Goal: Task Accomplishment & Management: Complete application form

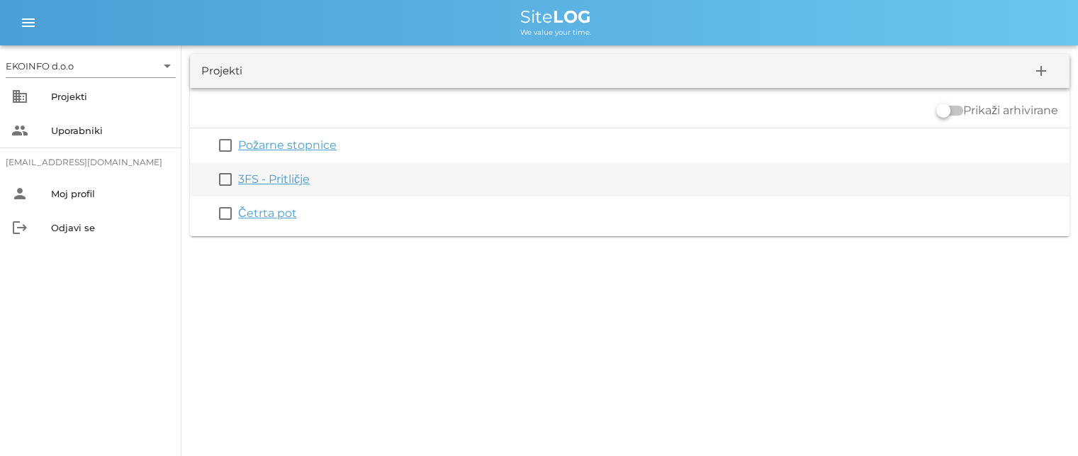
click at [264, 181] on link "3FS - Pritličje" at bounding box center [274, 178] width 72 height 13
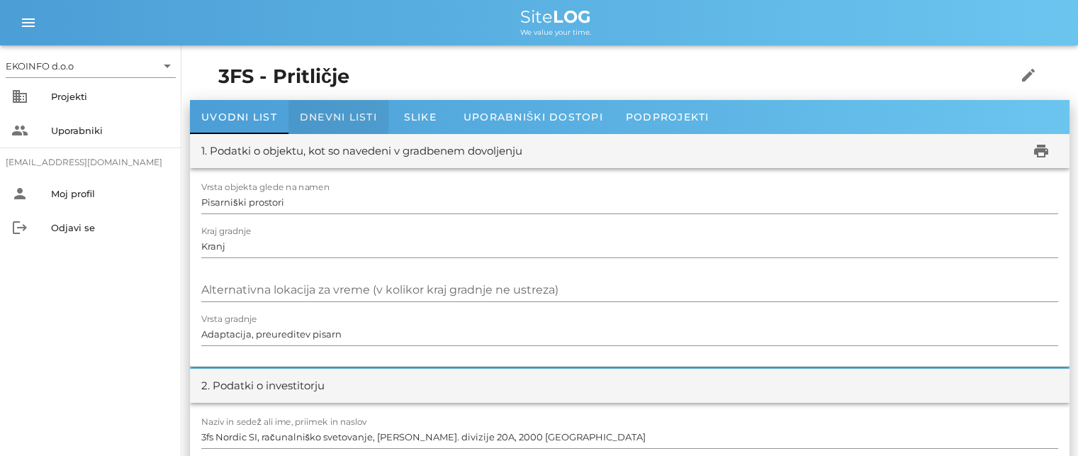
click at [322, 113] on span "Dnevni listi" at bounding box center [338, 117] width 77 height 13
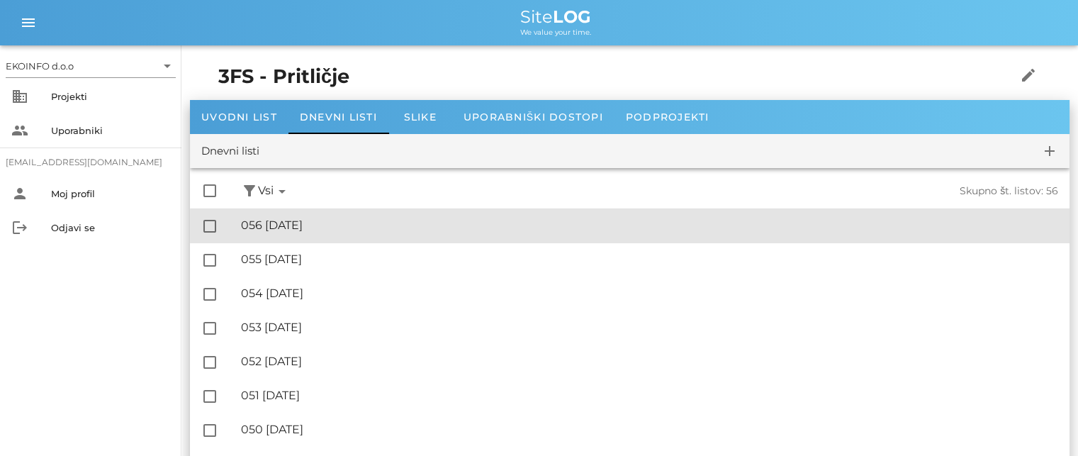
click at [318, 222] on div "🔏 056 [DATE]" at bounding box center [649, 224] width 817 height 13
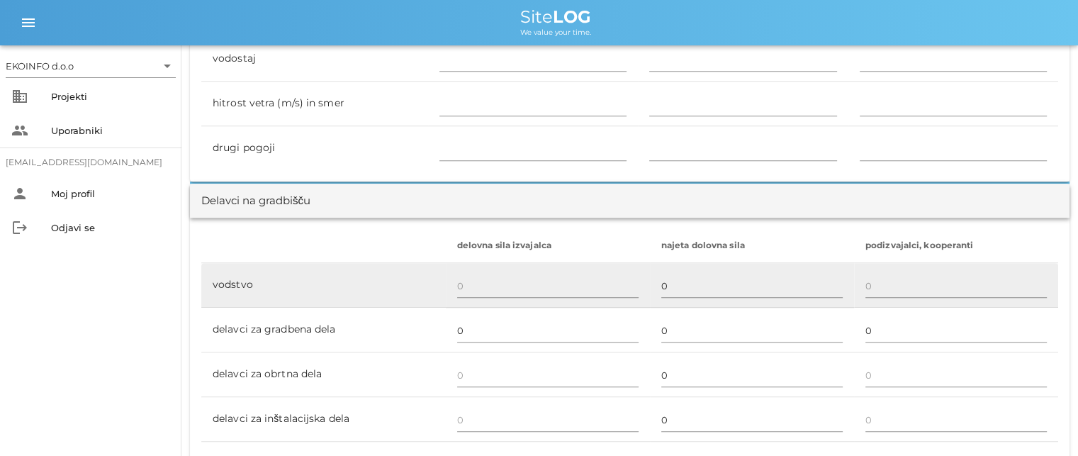
scroll to position [779, 0]
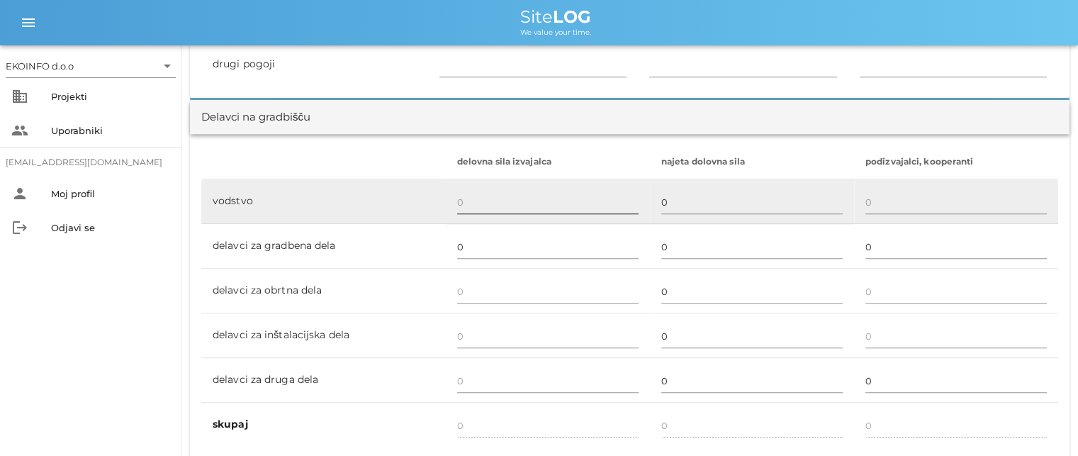
click at [457, 206] on input "text" at bounding box center [547, 202] width 181 height 23
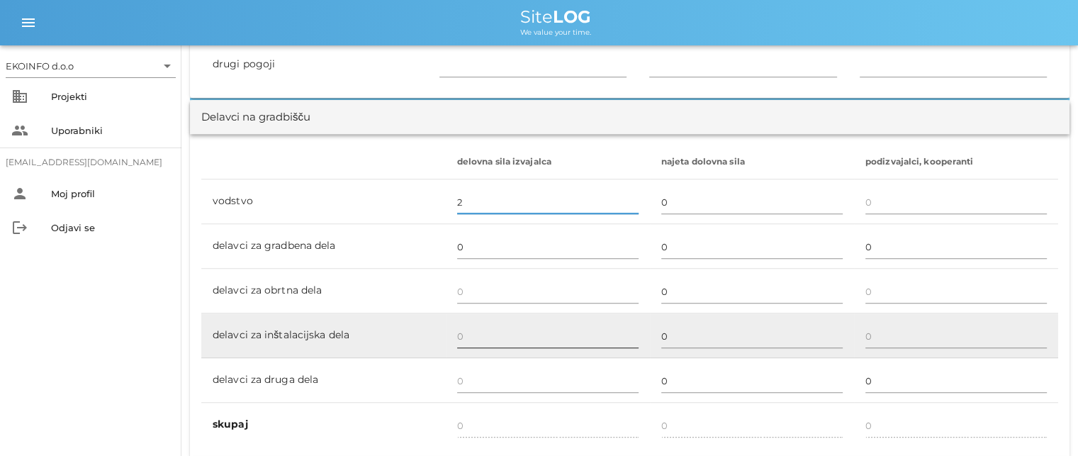
type input "2"
click at [468, 327] on input "text" at bounding box center [547, 335] width 181 height 23
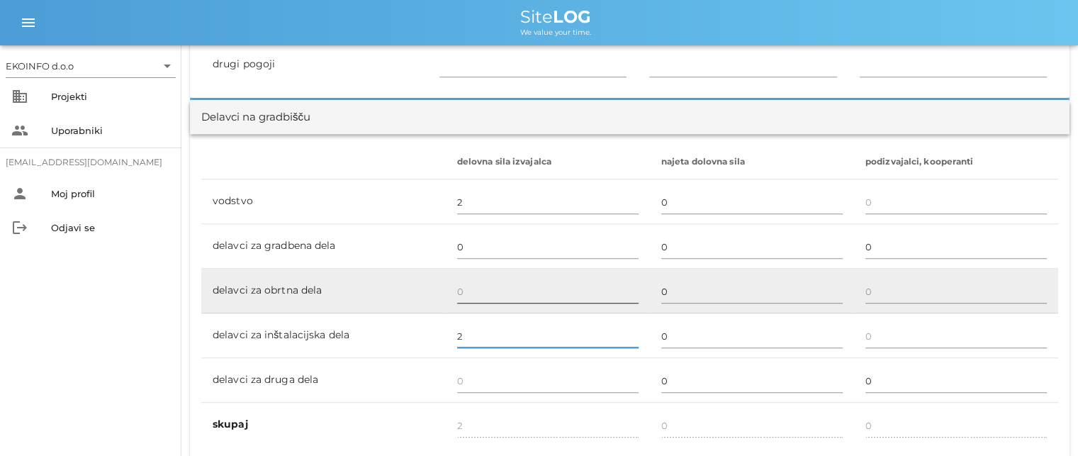
type input "2"
type input "4"
click at [463, 284] on input "text" at bounding box center [547, 291] width 181 height 23
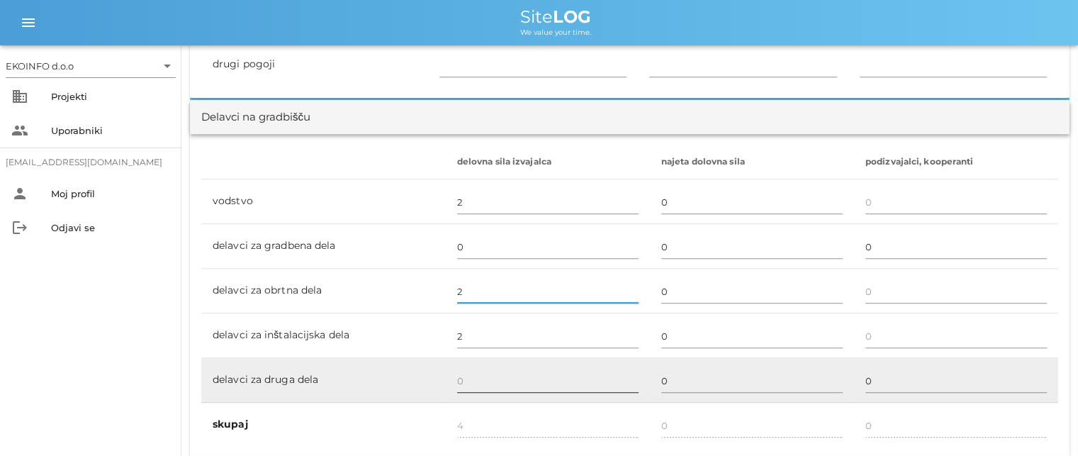
type input "2"
type input "6"
click at [468, 383] on input "text" at bounding box center [547, 380] width 181 height 23
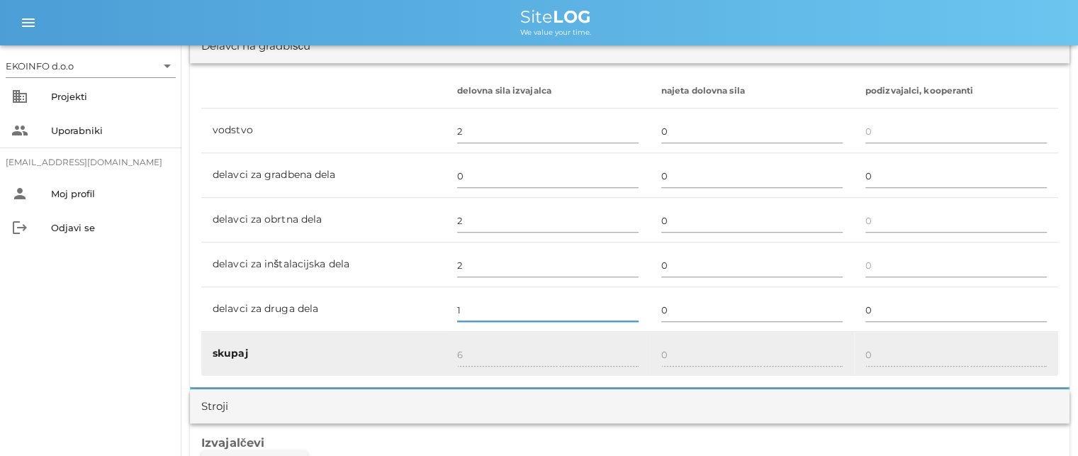
type input "1"
type input "7"
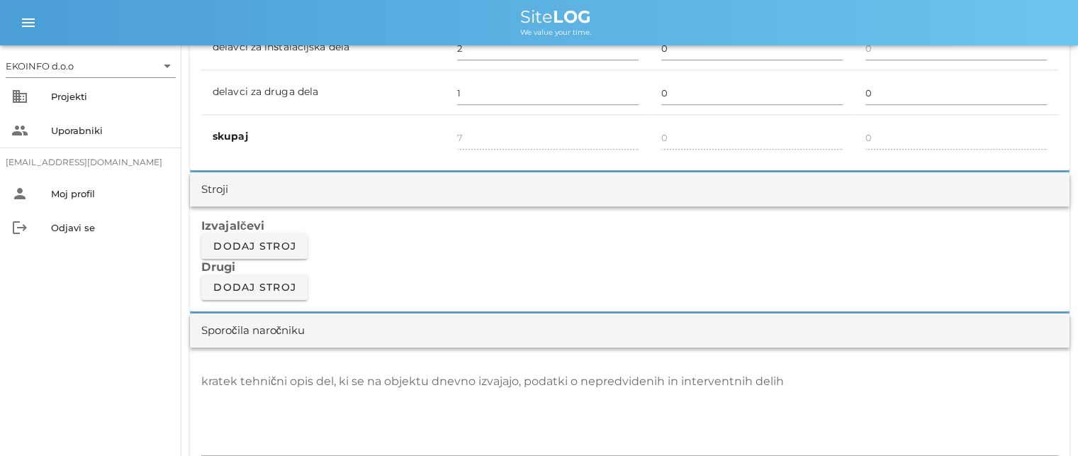
scroll to position [1204, 0]
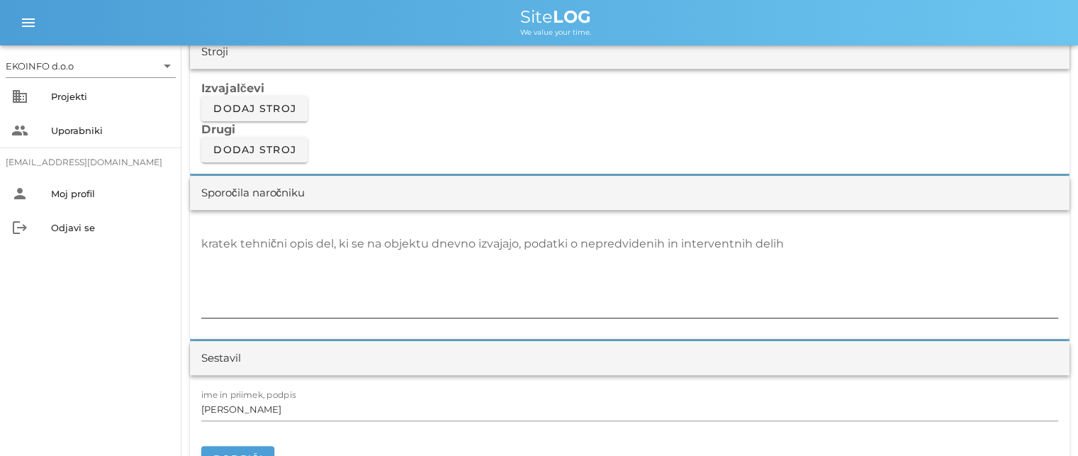
click at [232, 251] on textarea "kratek tehnični opis del, ki se na objektu dnevno izvajajo, podatki o nepredvid…" at bounding box center [629, 274] width 857 height 85
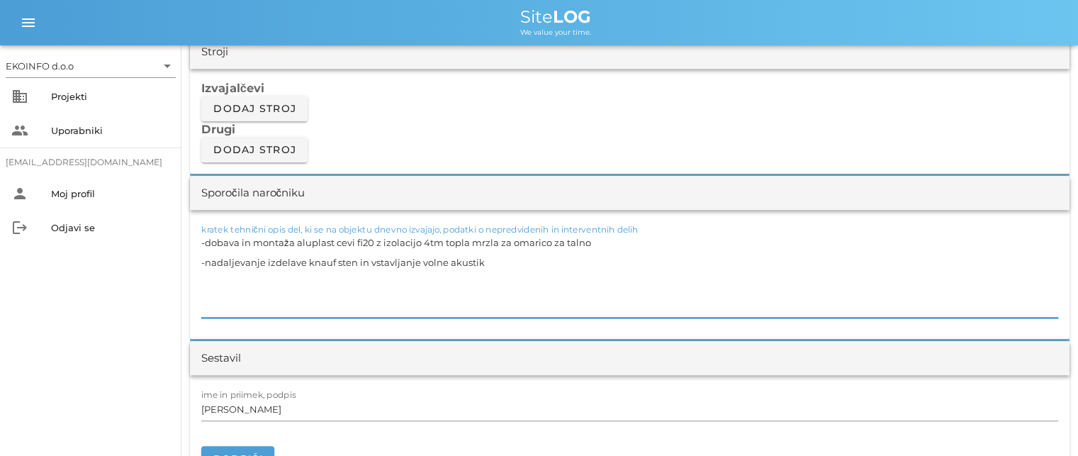
click at [355, 259] on textarea "-dobava in montaža aluplast cevi fi20 z izolacijo 4tm topla mrzla za omarico za…" at bounding box center [629, 274] width 857 height 85
click at [354, 260] on textarea "-dobava in montaža aluplast cevi fi20 z izolacijo 4tm topla mrzla za omarico za…" at bounding box center [629, 274] width 857 height 85
click at [541, 259] on textarea "-dobava in montaža aluplast cevi fi20 z izolacijo 4tm topla mrzla za omarico za…" at bounding box center [629, 274] width 857 height 85
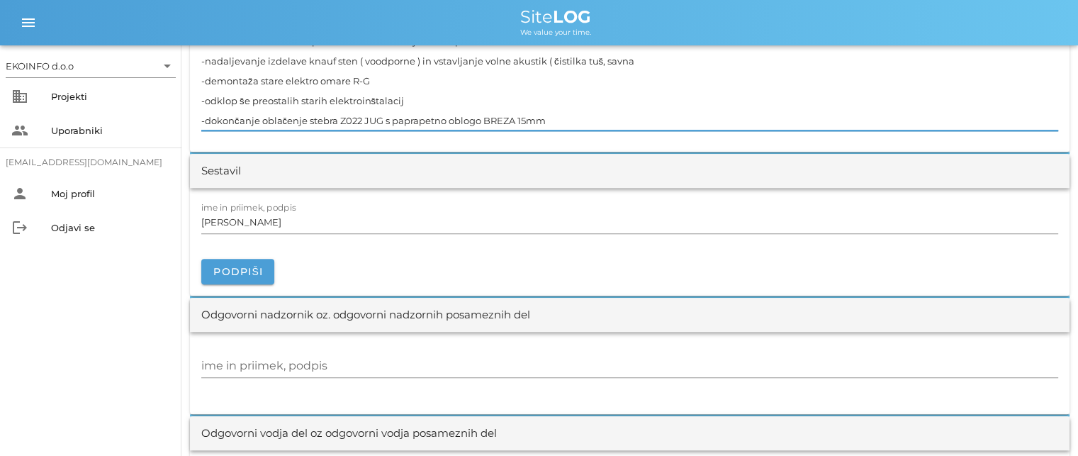
scroll to position [1417, 0]
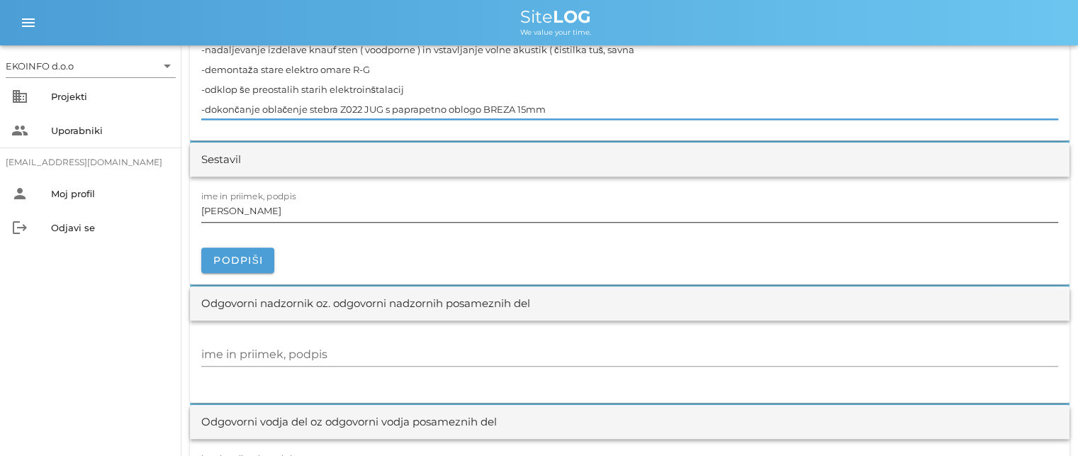
type textarea "-dobava in montaža aluplast cevi fi20 z izolacijo 4tm topla mrzla za omarico za…"
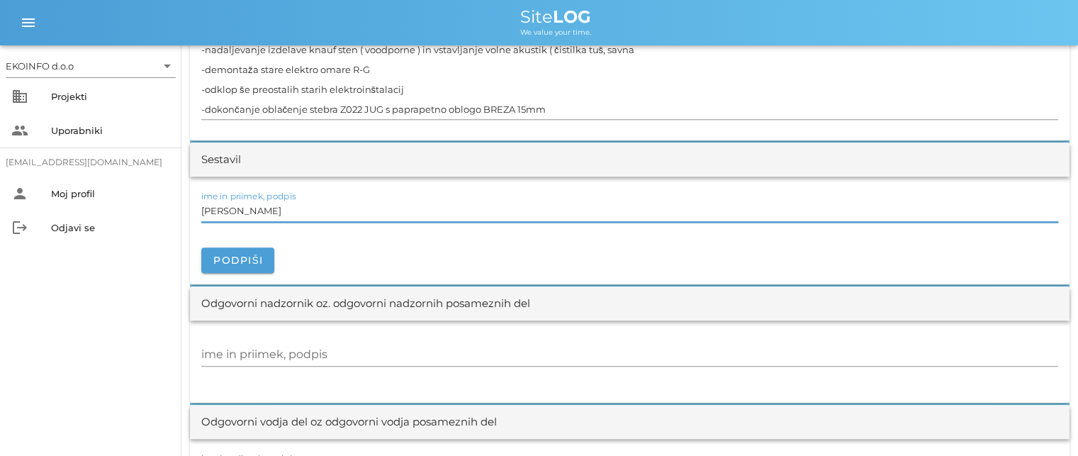
click at [273, 210] on input "[PERSON_NAME]" at bounding box center [629, 210] width 857 height 23
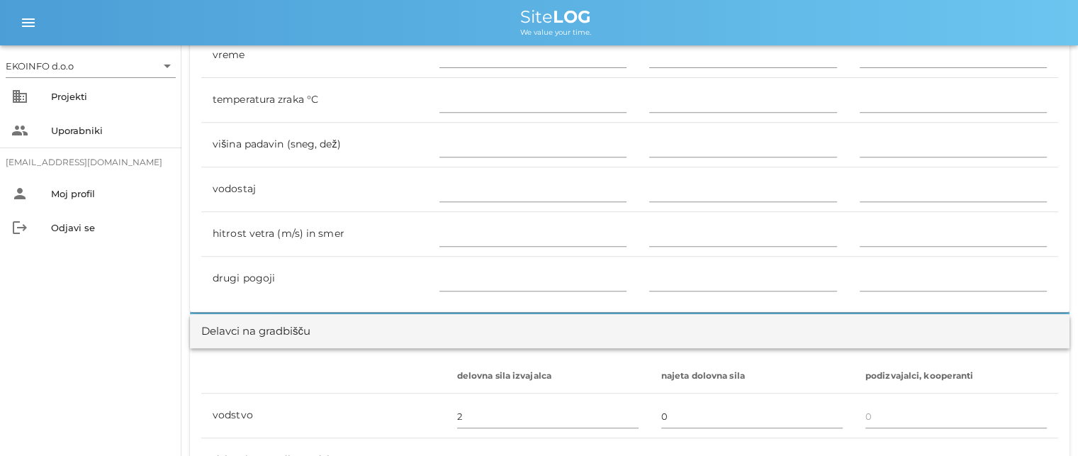
scroll to position [425, 0]
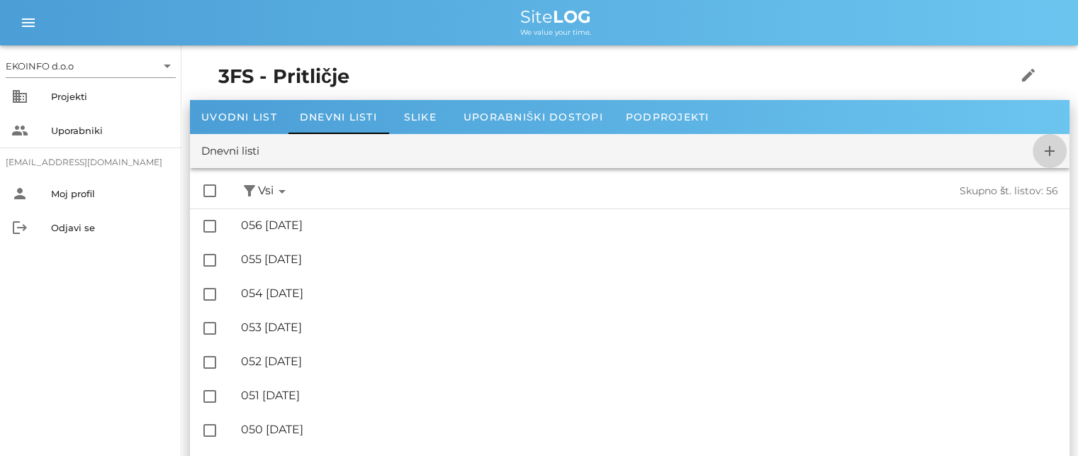
click at [1048, 161] on button "add" at bounding box center [1049, 151] width 34 height 34
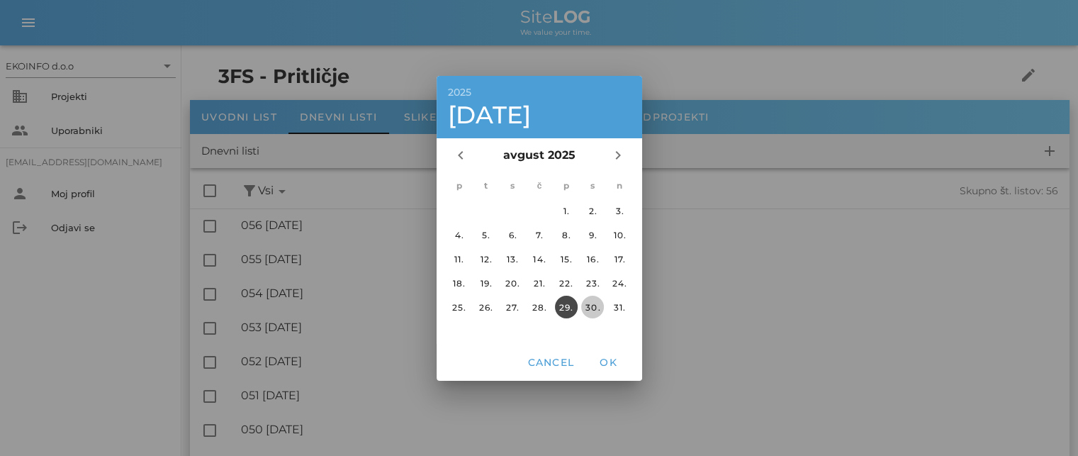
click at [594, 303] on div "30." at bounding box center [592, 306] width 23 height 11
drag, startPoint x: 616, startPoint y: 371, endPoint x: 612, endPoint y: 362, distance: 10.1
click at [616, 371] on button "OK" at bounding box center [607, 362] width 45 height 26
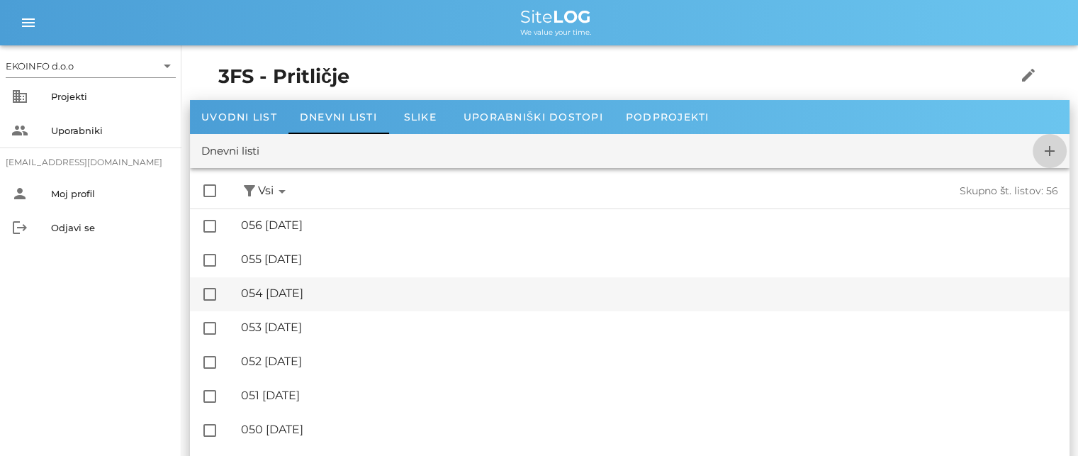
checkbox input "false"
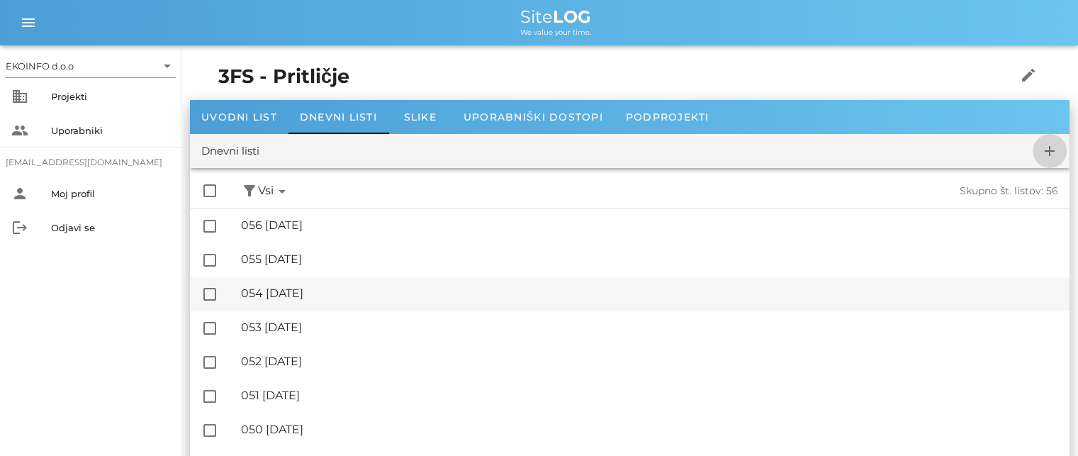
checkbox input "false"
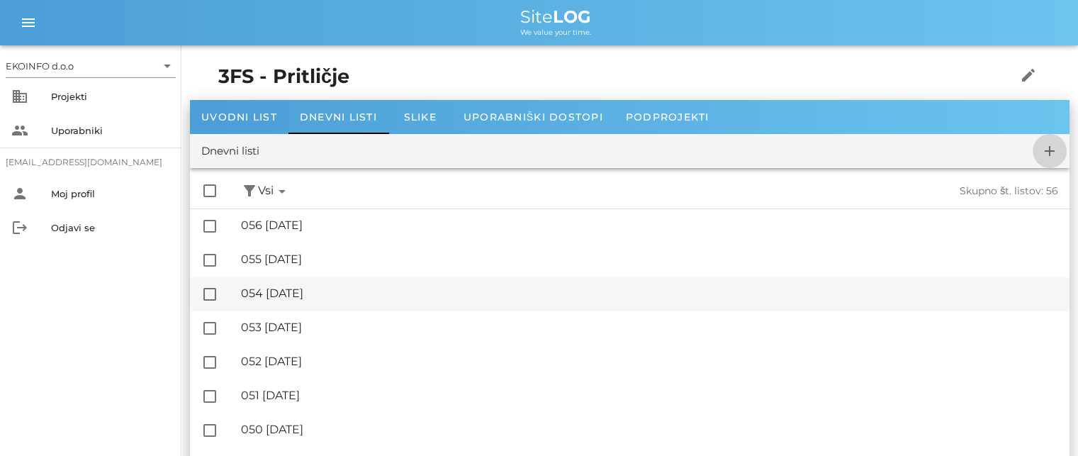
checkbox input "false"
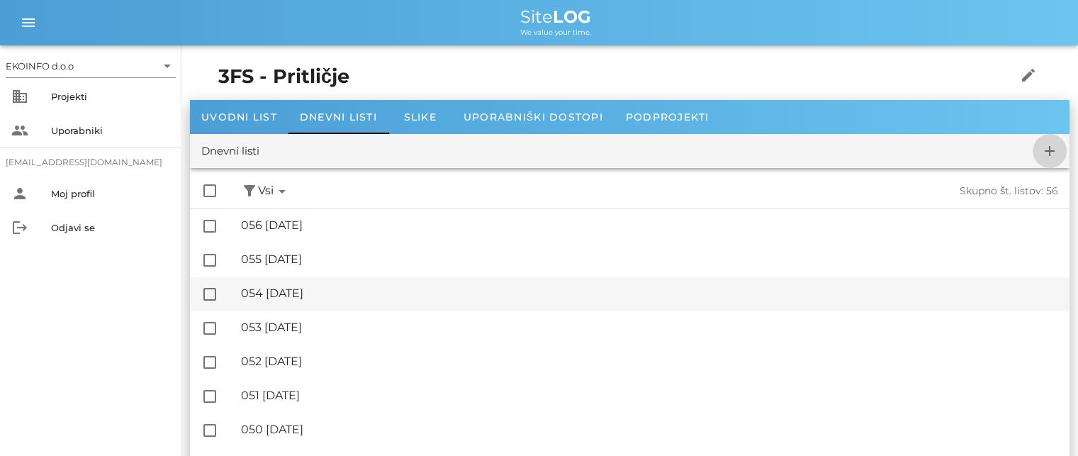
checkbox input "false"
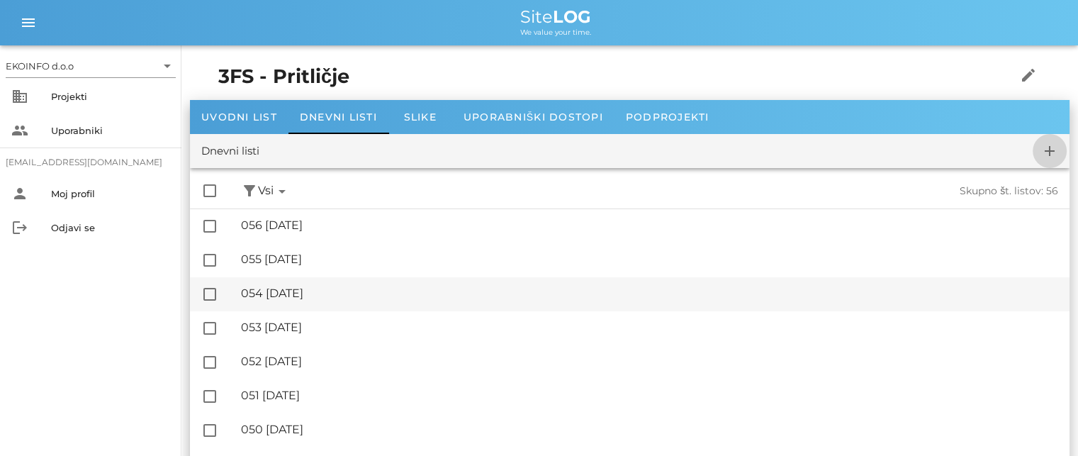
checkbox input "false"
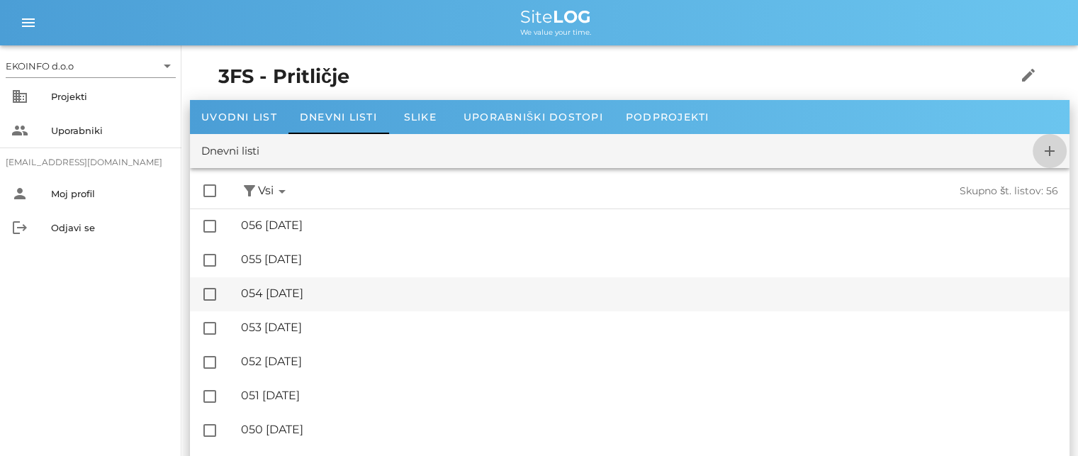
checkbox input "false"
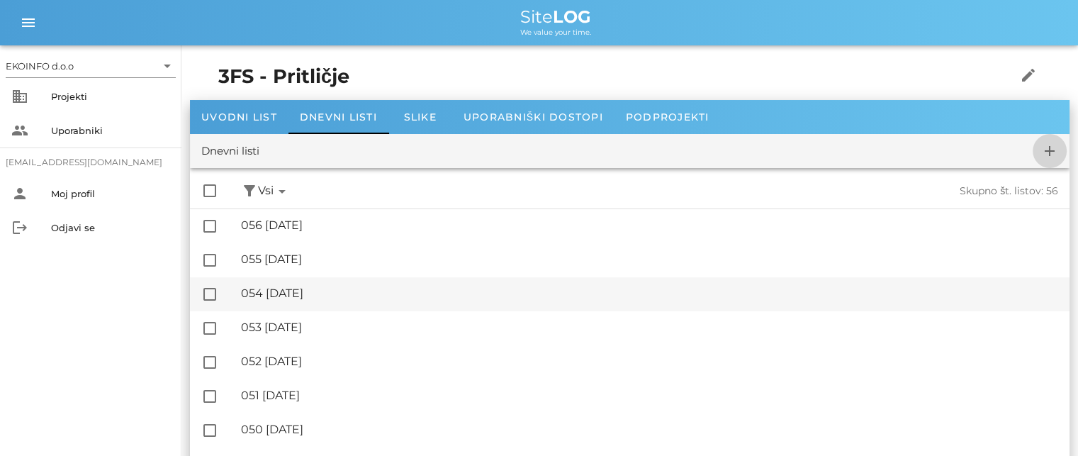
checkbox input "false"
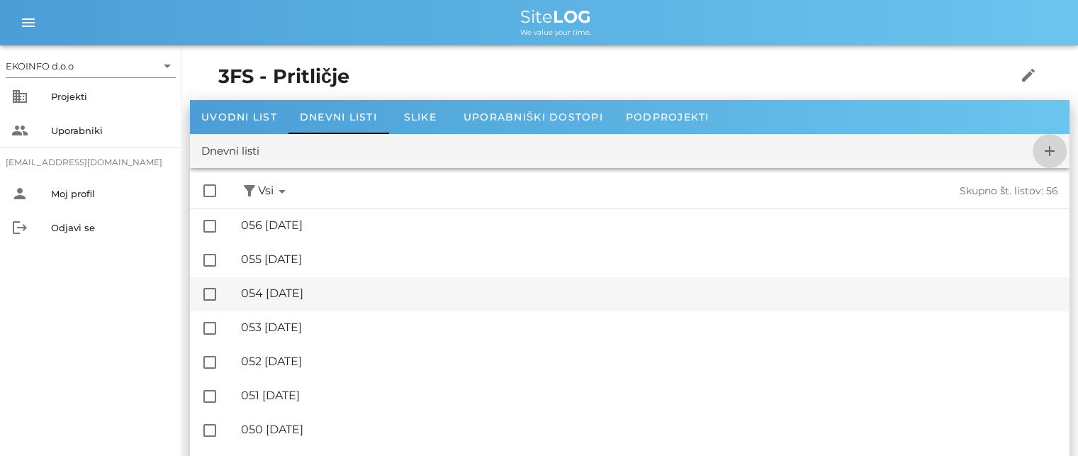
checkbox input "false"
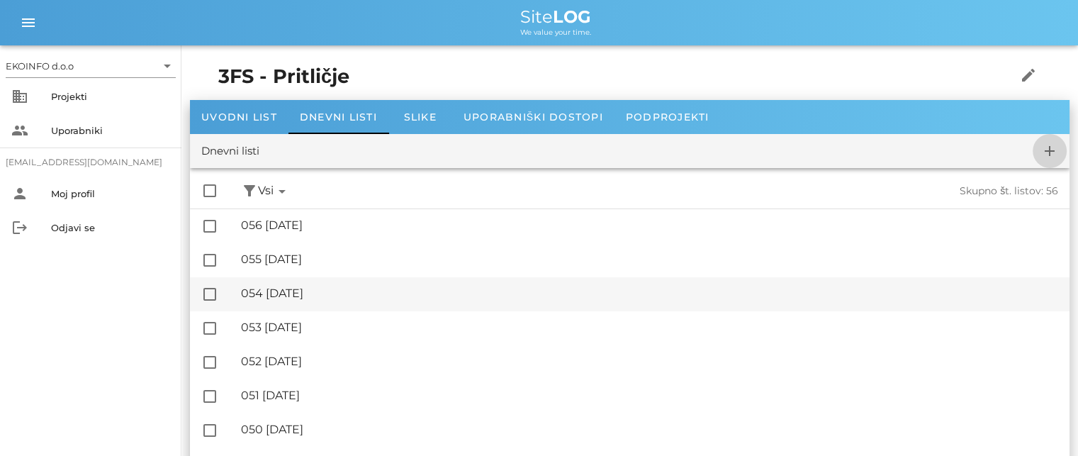
checkbox input "false"
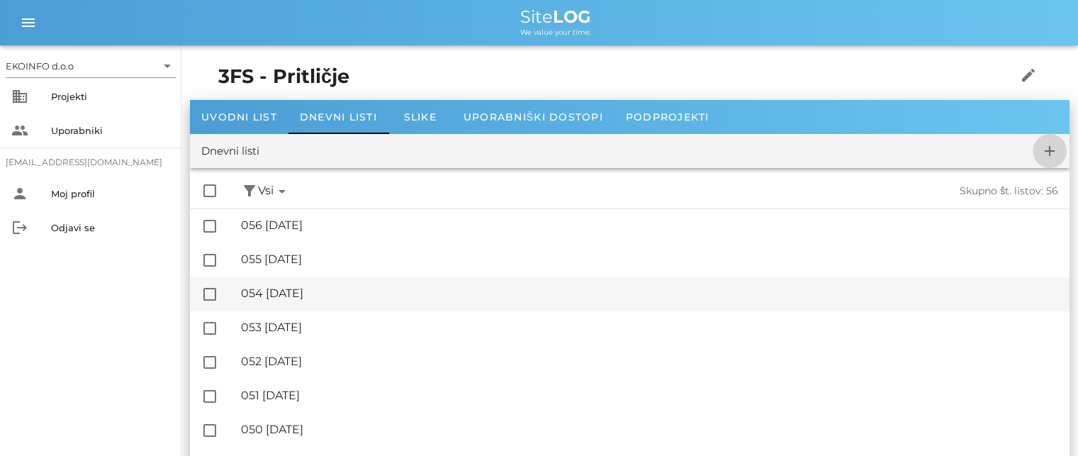
checkbox input "false"
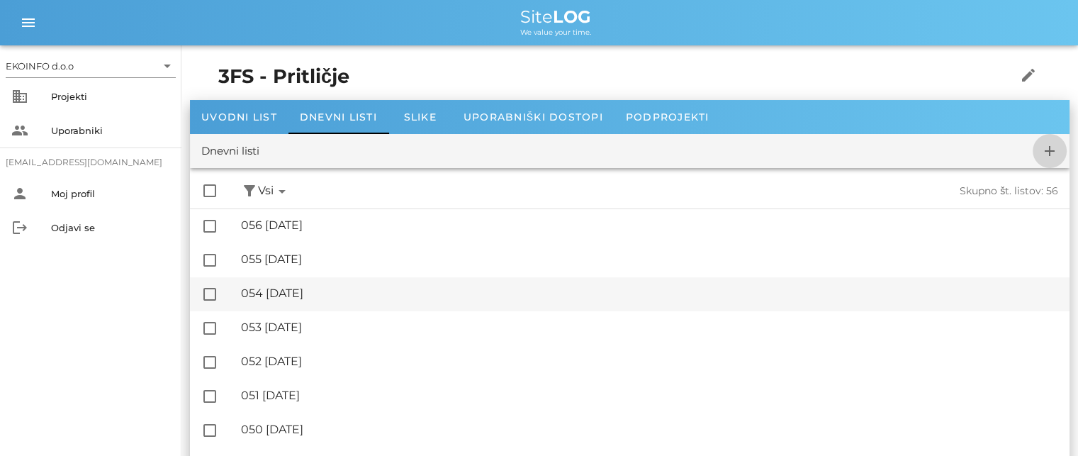
checkbox input "false"
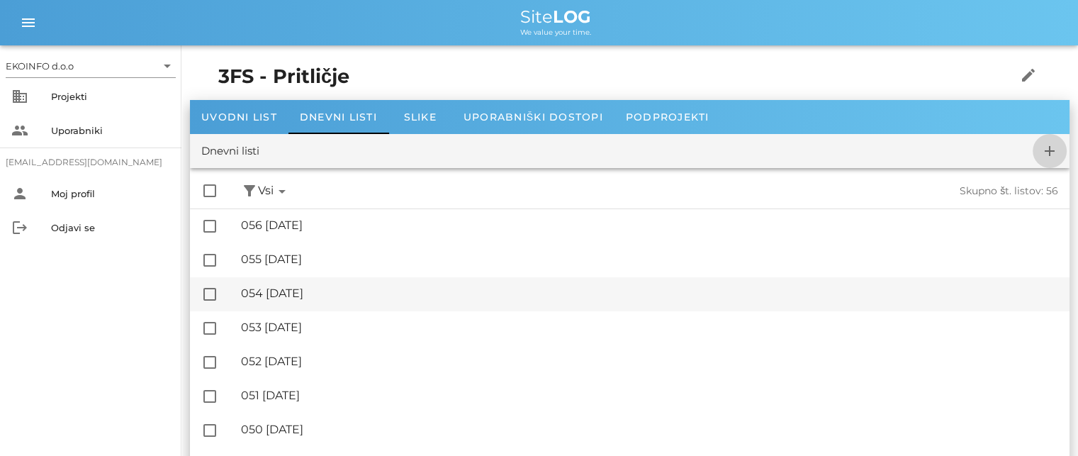
checkbox input "false"
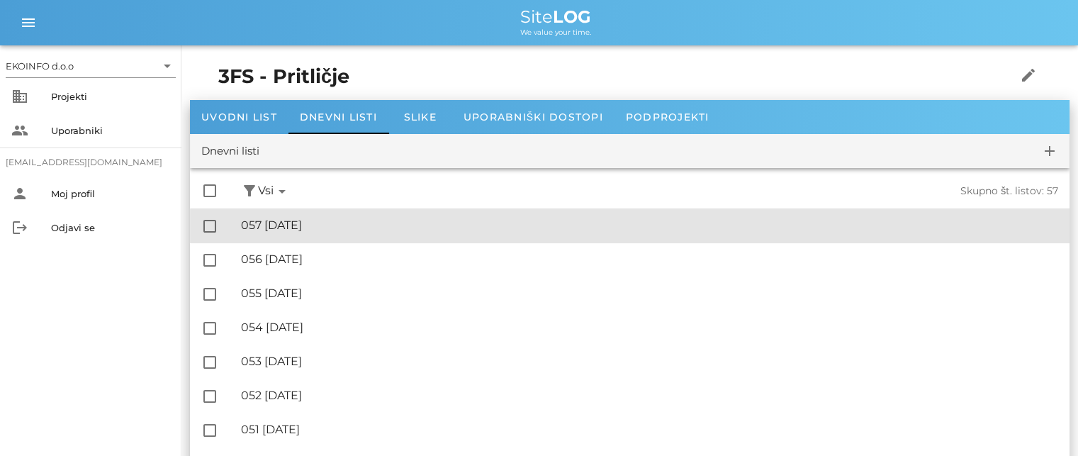
click at [298, 223] on div "🔏 057 [DATE]" at bounding box center [649, 224] width 817 height 13
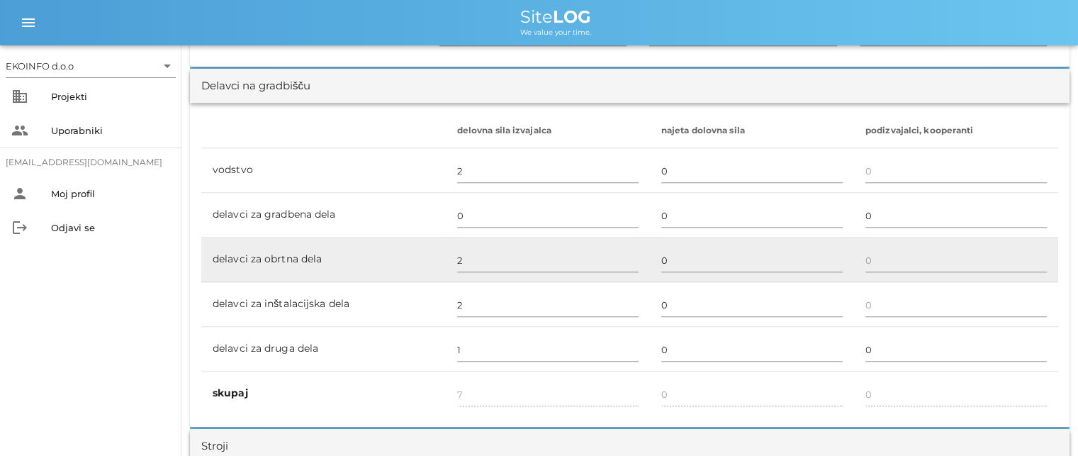
scroll to position [850, 0]
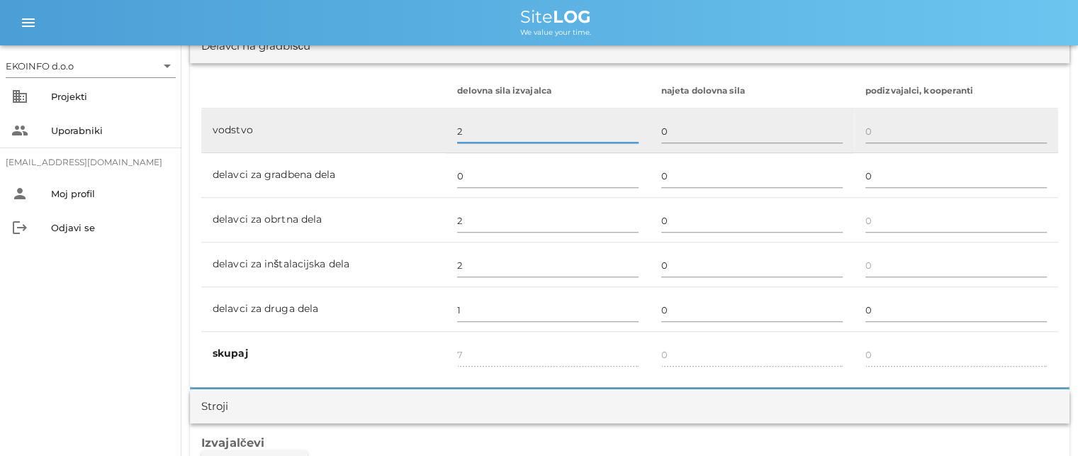
click at [460, 131] on input "2" at bounding box center [547, 131] width 181 height 23
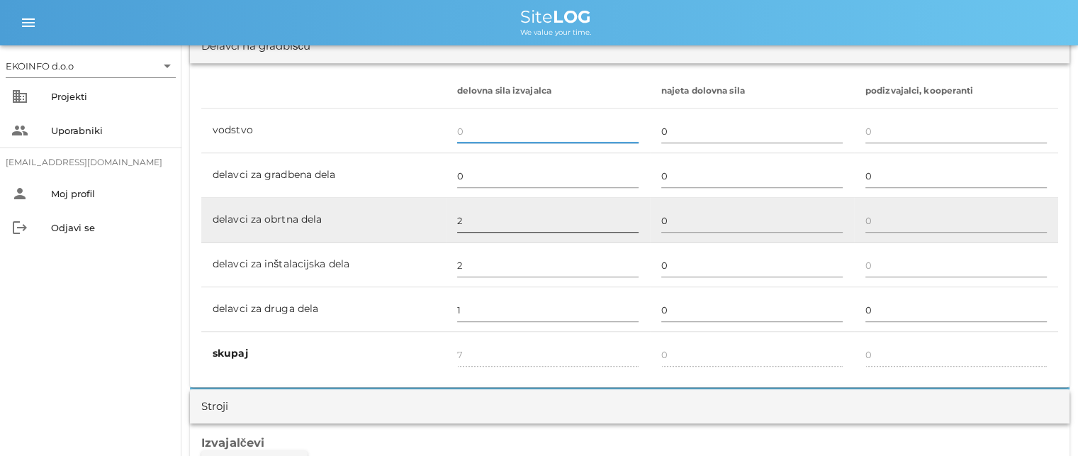
type input "5"
click at [462, 210] on input "2" at bounding box center [547, 220] width 181 height 23
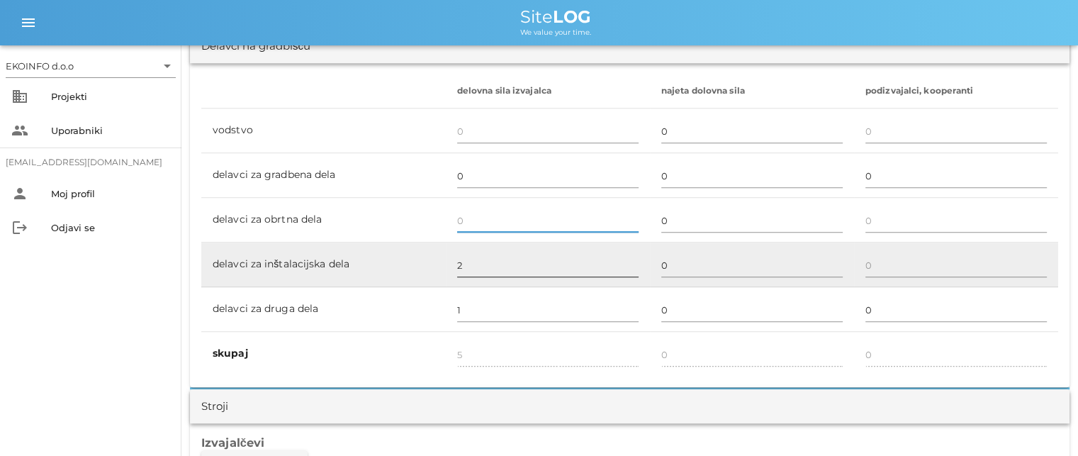
type input "3"
drag, startPoint x: 465, startPoint y: 254, endPoint x: 465, endPoint y: 267, distance: 12.8
click at [465, 255] on input "2" at bounding box center [547, 265] width 181 height 23
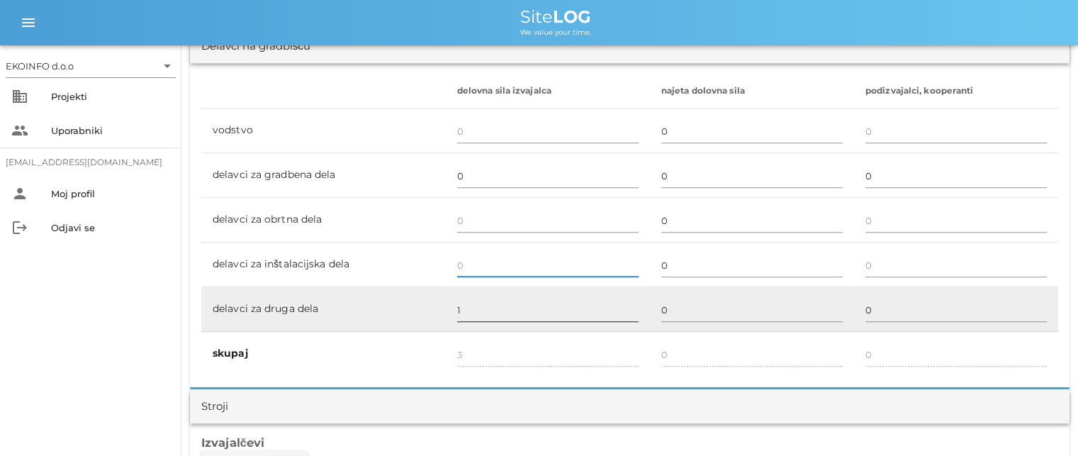
type input "1"
click at [462, 302] on input "1" at bounding box center [547, 309] width 181 height 23
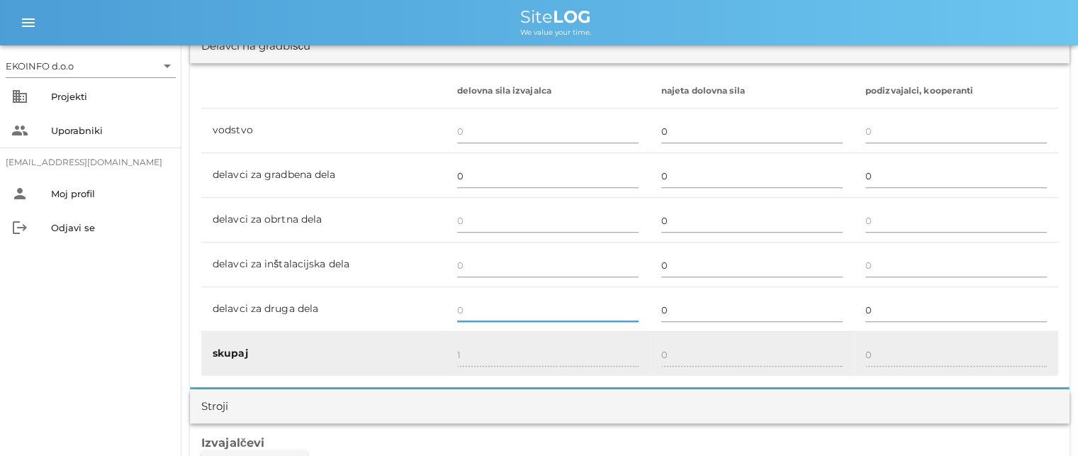
type input "0"
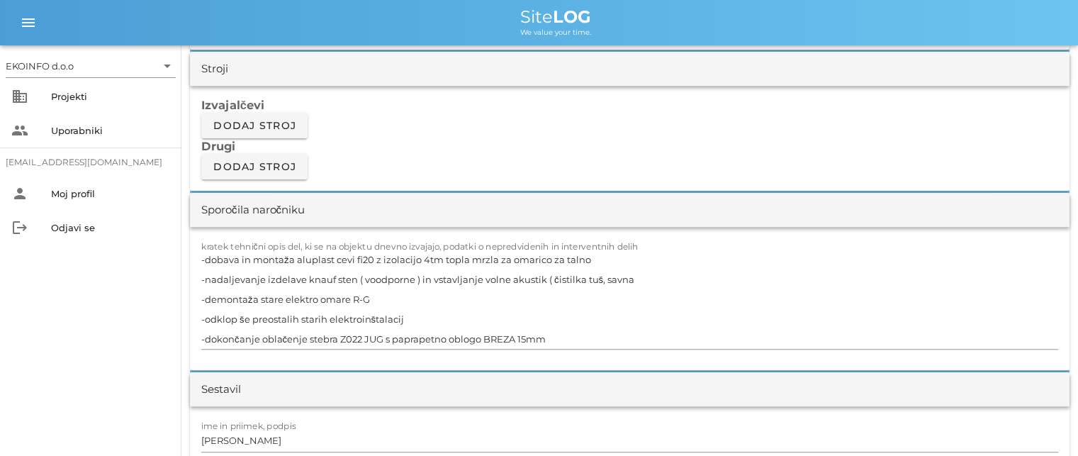
scroll to position [1204, 0]
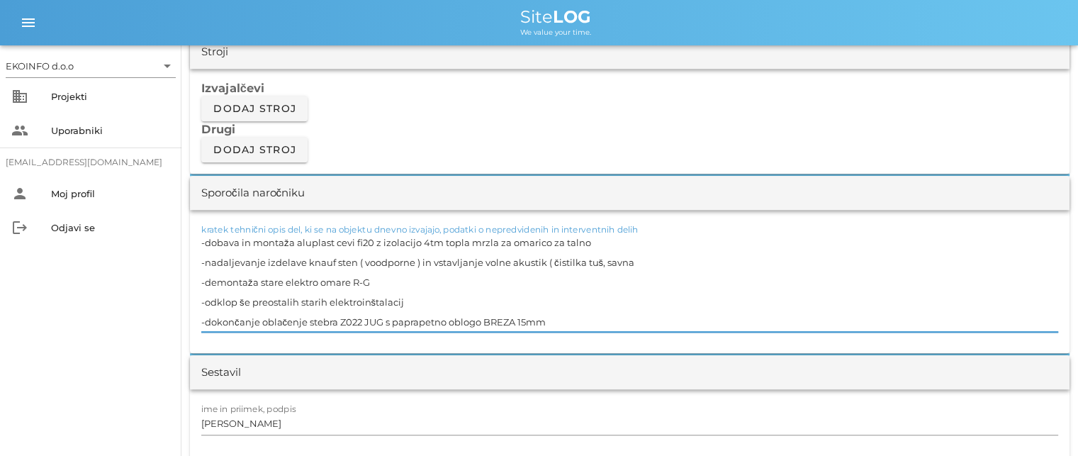
drag, startPoint x: 565, startPoint y: 321, endPoint x: 184, endPoint y: 236, distance: 390.5
click at [184, 236] on div "[DATE] Close 3FS - Pritličje Uvodni list Dnevni listi Slike Dnevni list na [DAT…" at bounding box center [629, 455] width 896 height 3229
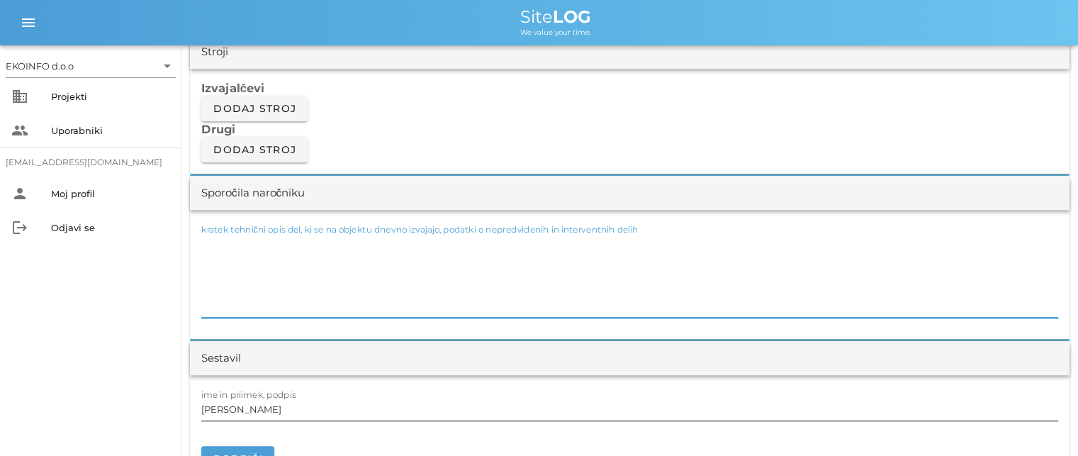
click at [266, 407] on input "[PERSON_NAME]" at bounding box center [629, 408] width 857 height 23
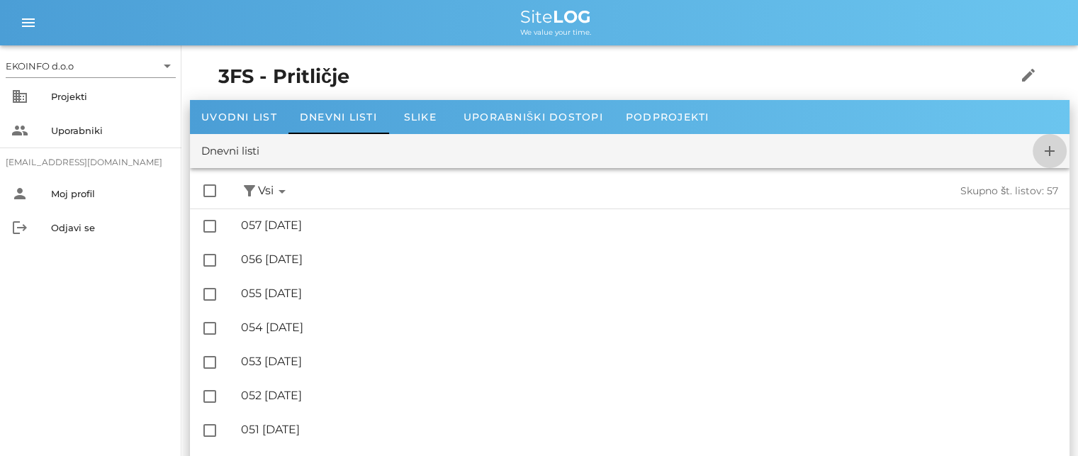
click at [1046, 150] on icon "add" at bounding box center [1049, 150] width 17 height 17
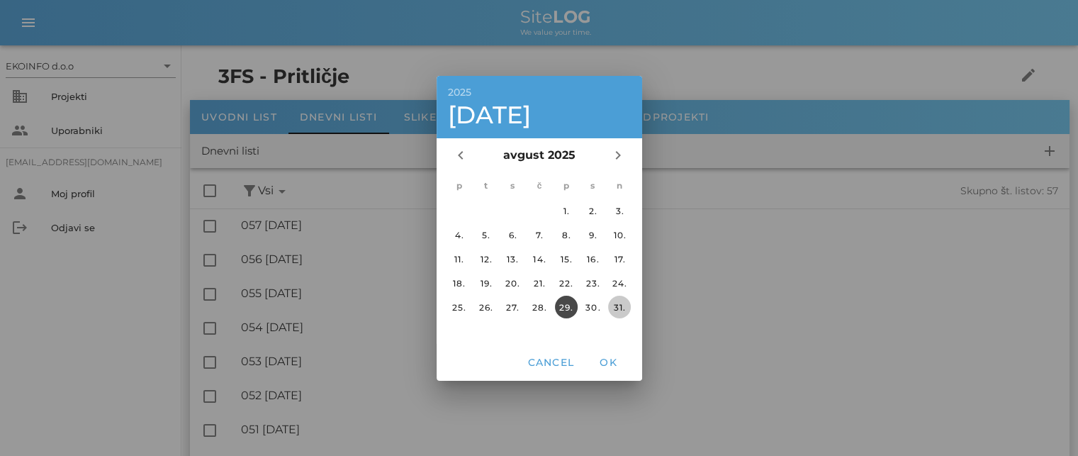
click at [612, 307] on div "31." at bounding box center [619, 306] width 23 height 11
click at [609, 366] on span "OK" at bounding box center [608, 362] width 34 height 13
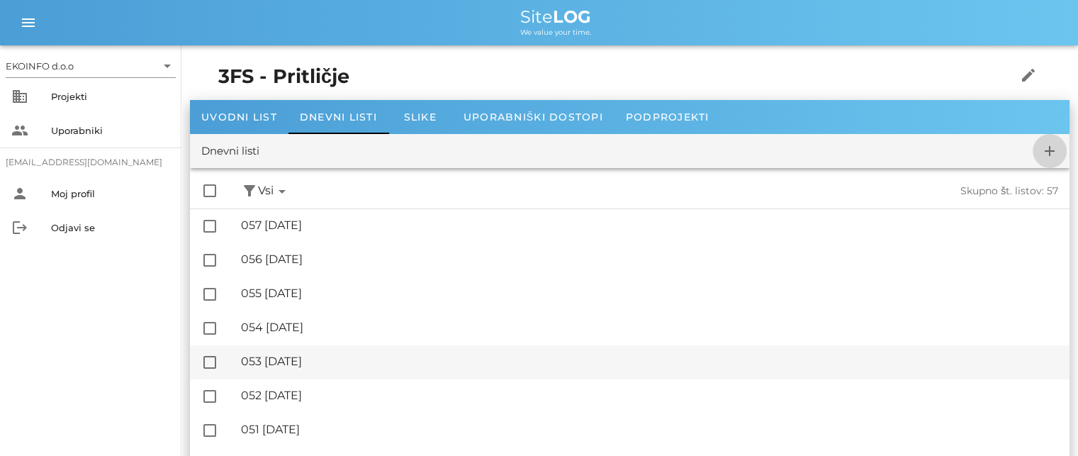
checkbox input "false"
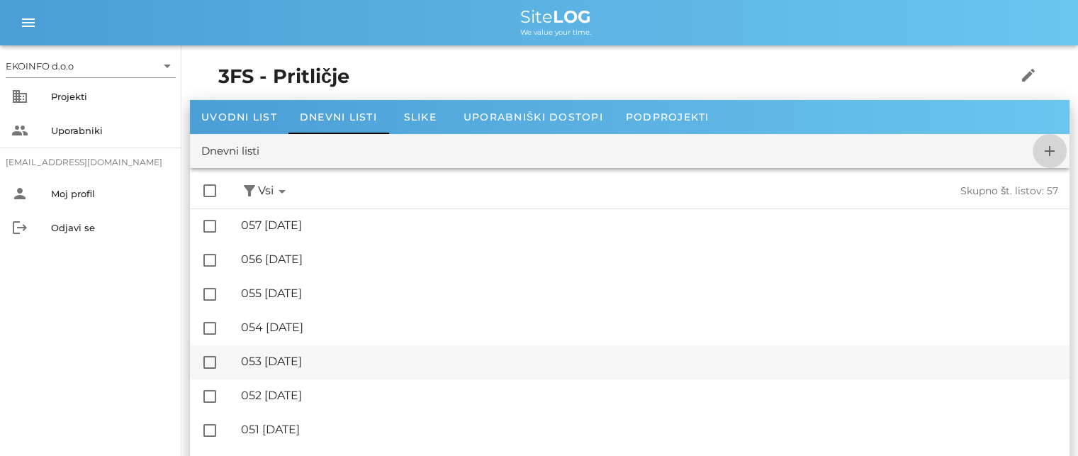
checkbox input "false"
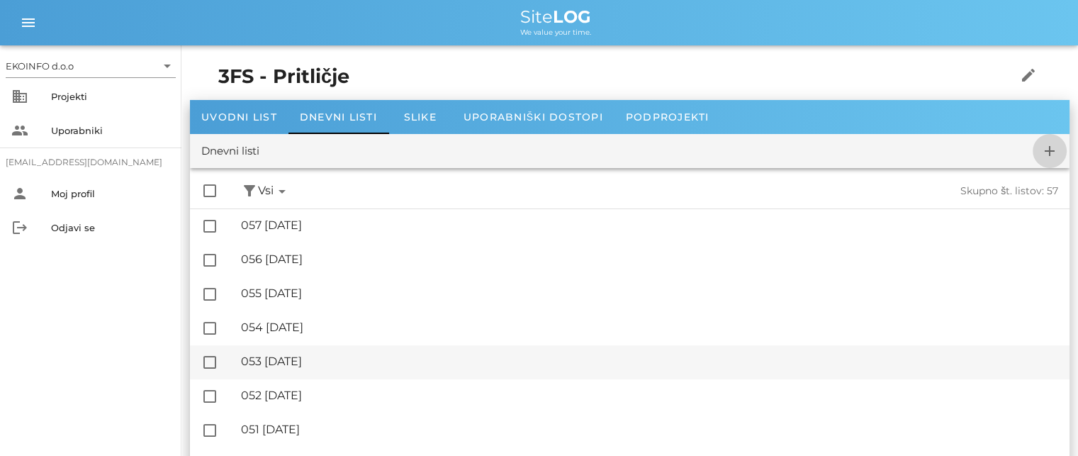
checkbox input "false"
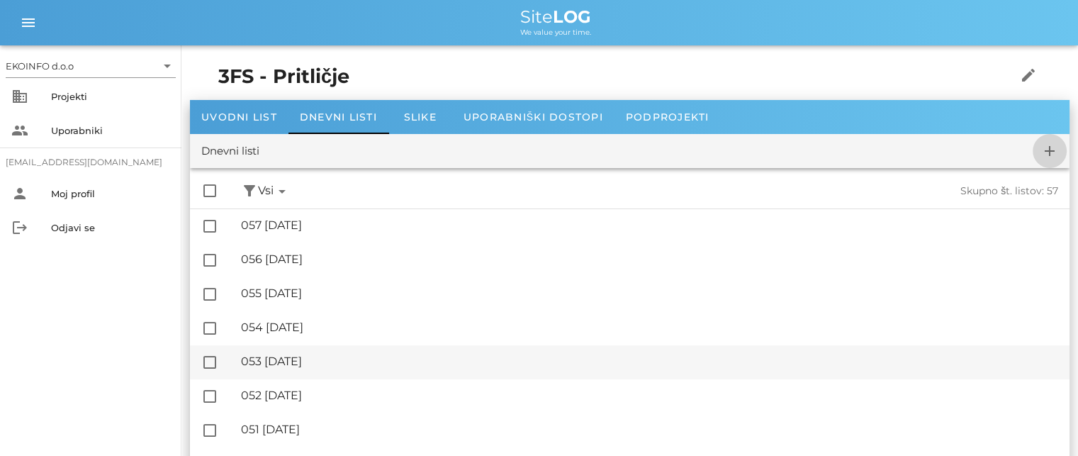
checkbox input "false"
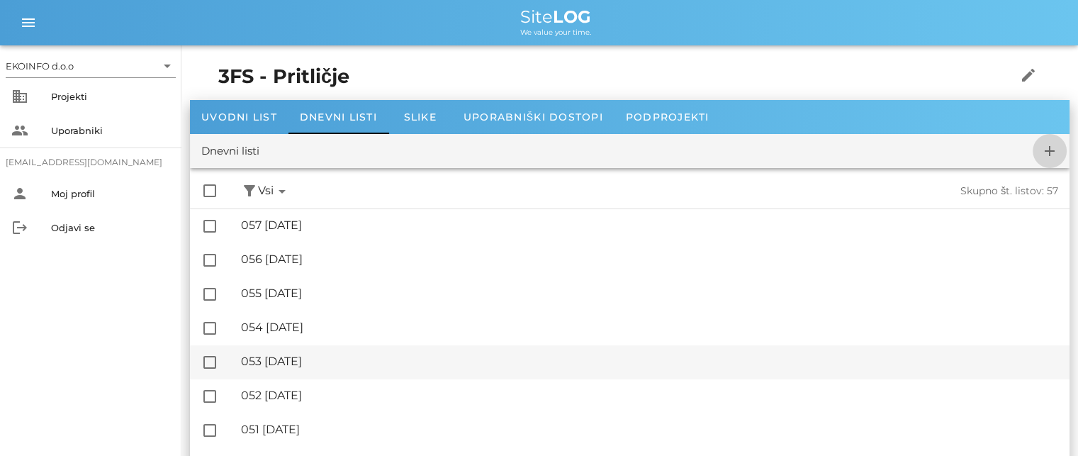
checkbox input "false"
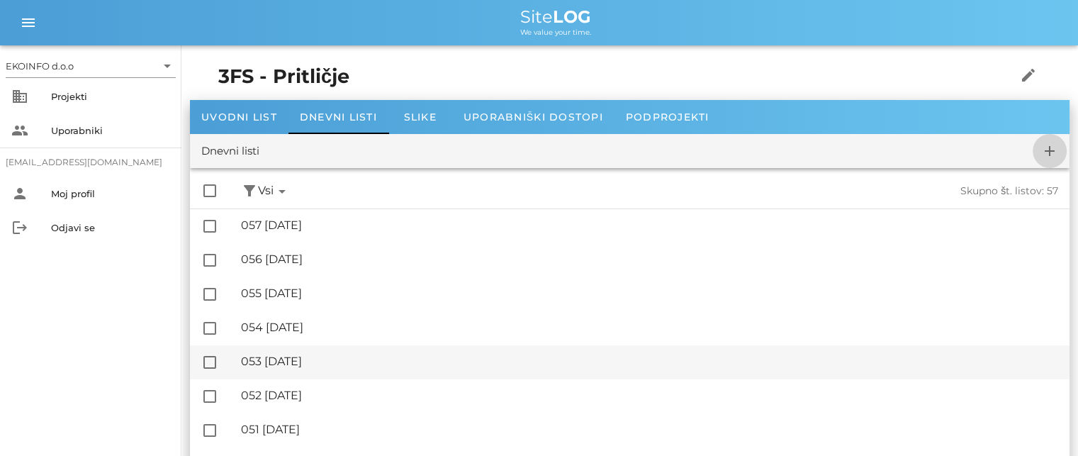
checkbox input "false"
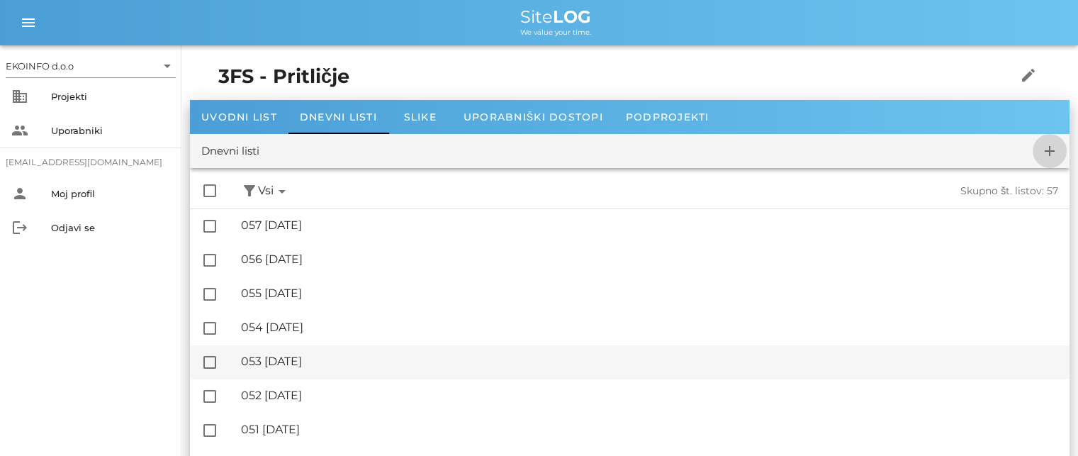
checkbox input "false"
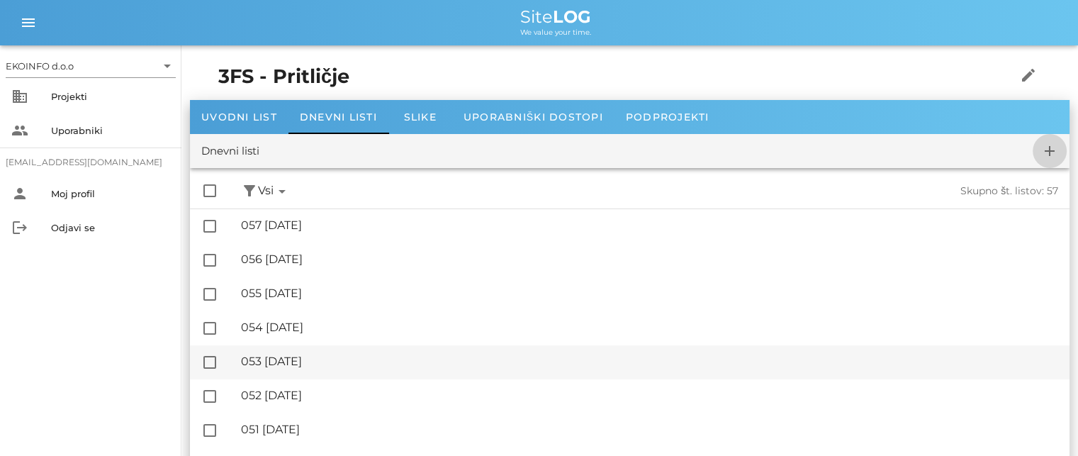
checkbox input "false"
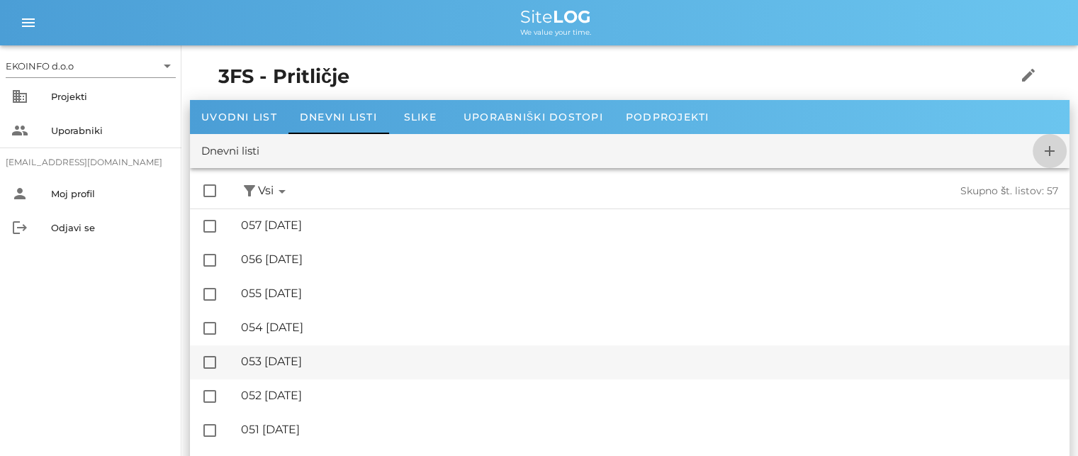
checkbox input "false"
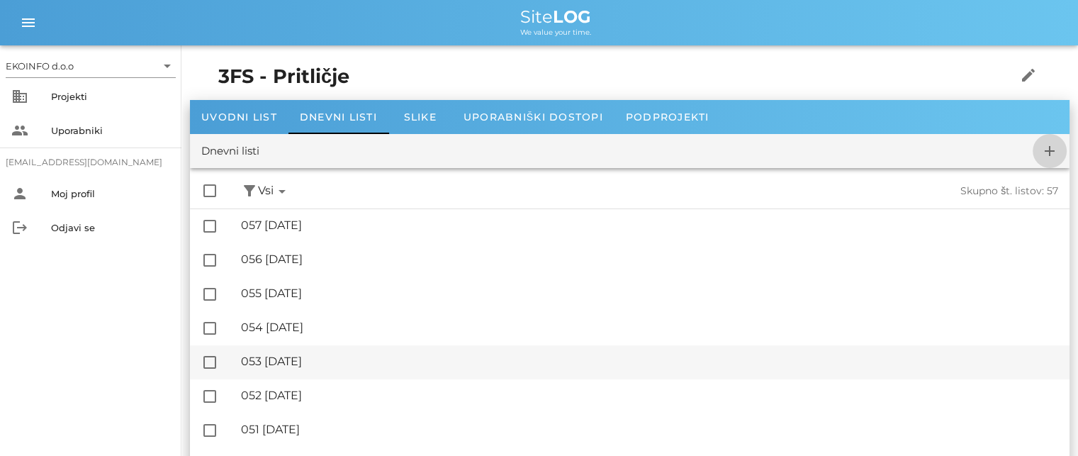
checkbox input "false"
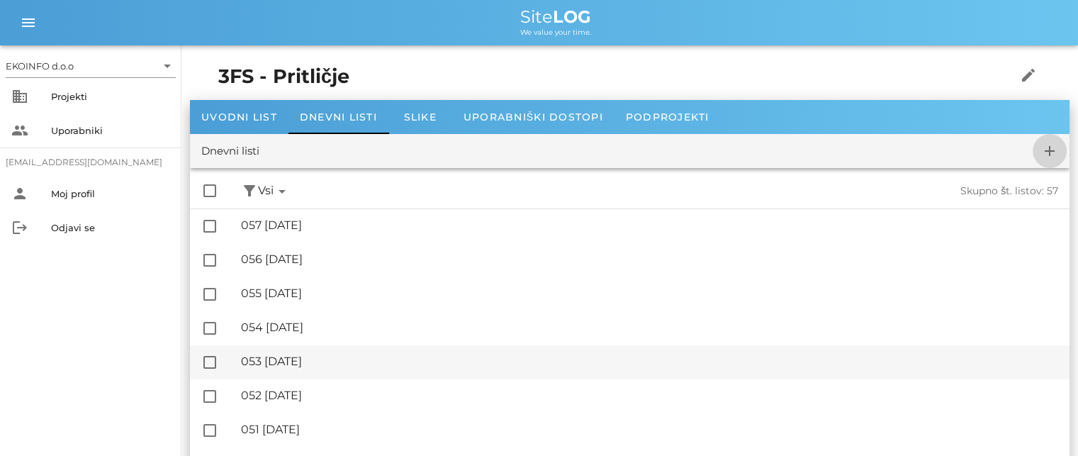
checkbox input "false"
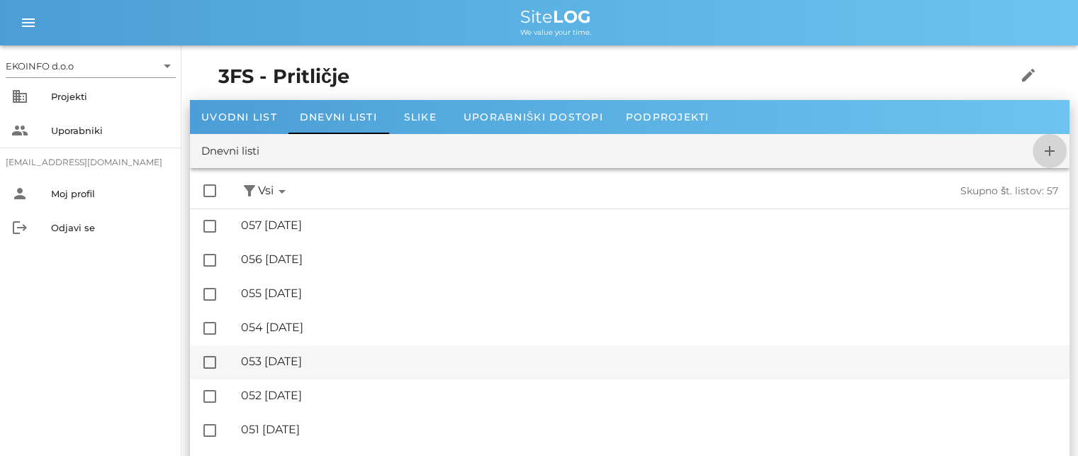
checkbox input "false"
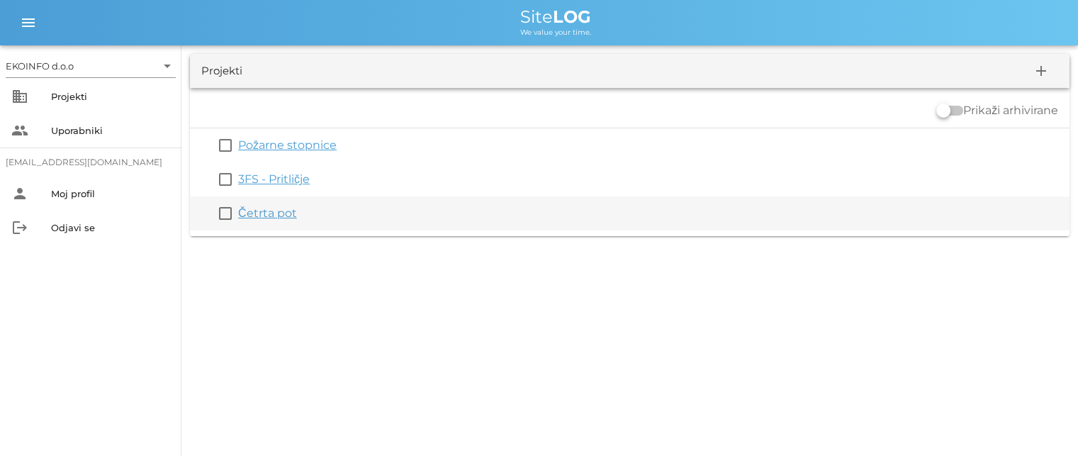
click at [253, 212] on link "Četrta pot" at bounding box center [267, 212] width 59 height 13
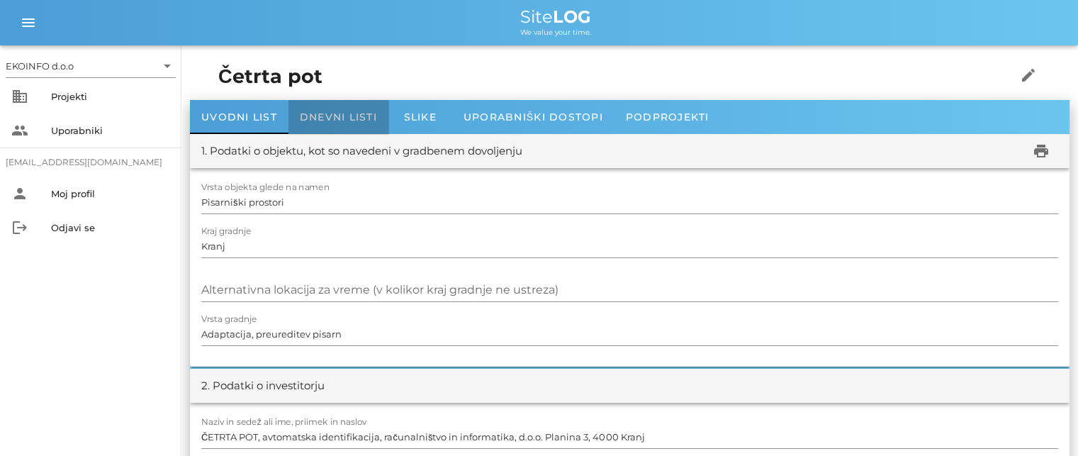
click at [317, 119] on span "Dnevni listi" at bounding box center [338, 117] width 77 height 13
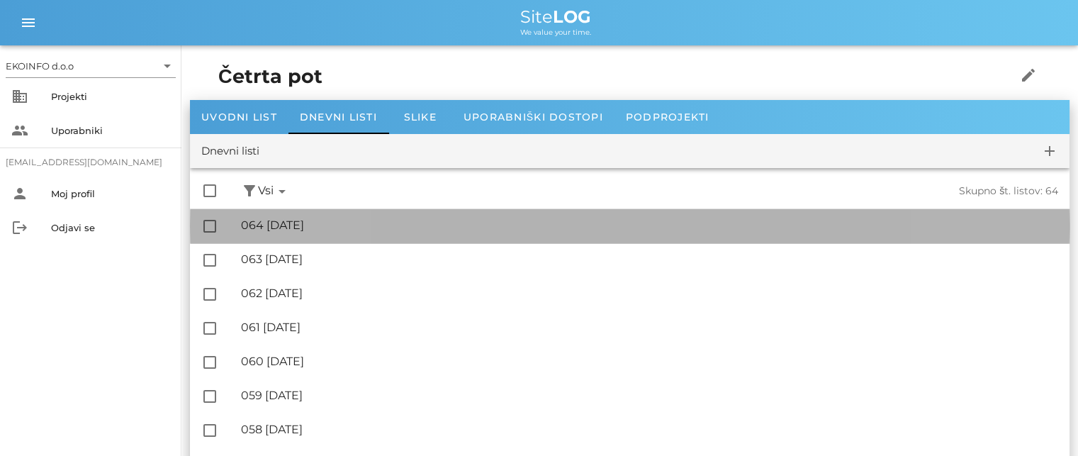
click at [315, 231] on div "🔏 064 [DATE]" at bounding box center [649, 224] width 817 height 13
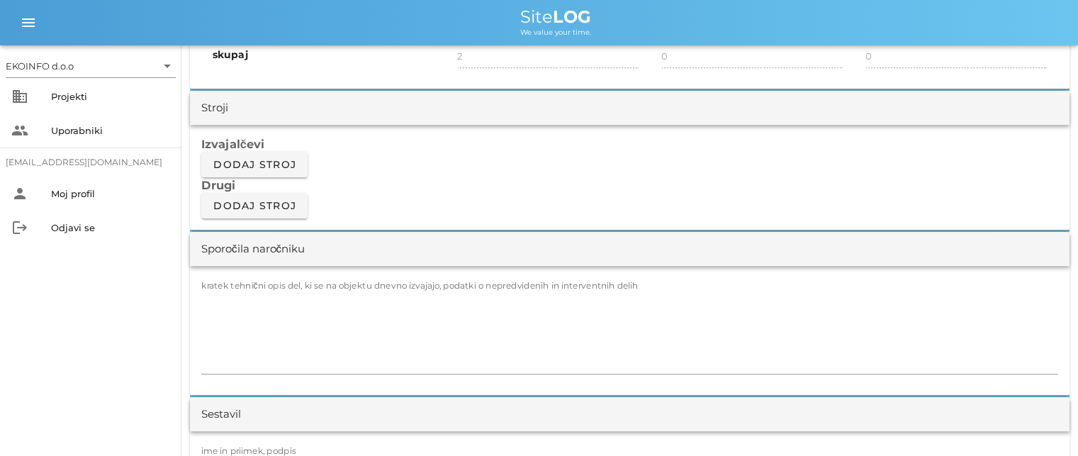
scroll to position [850, 0]
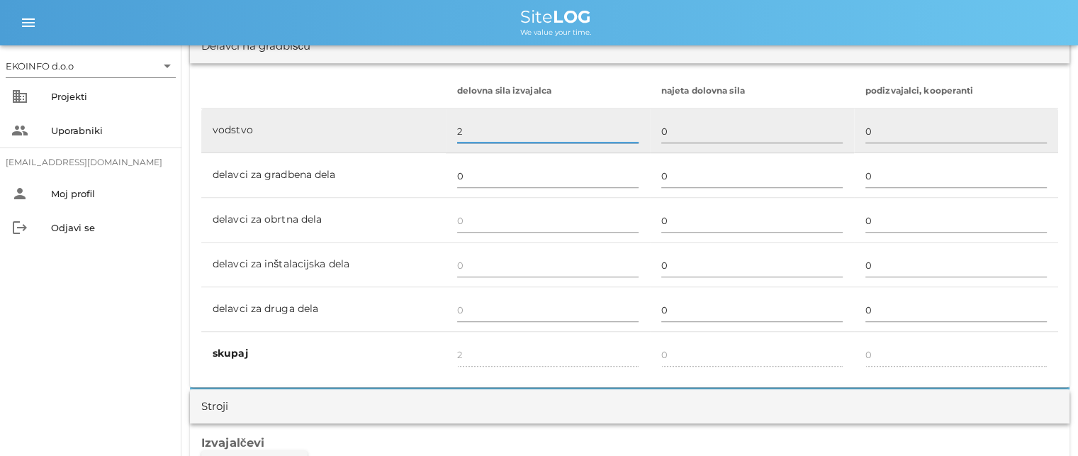
click at [465, 138] on input "2" at bounding box center [547, 131] width 181 height 23
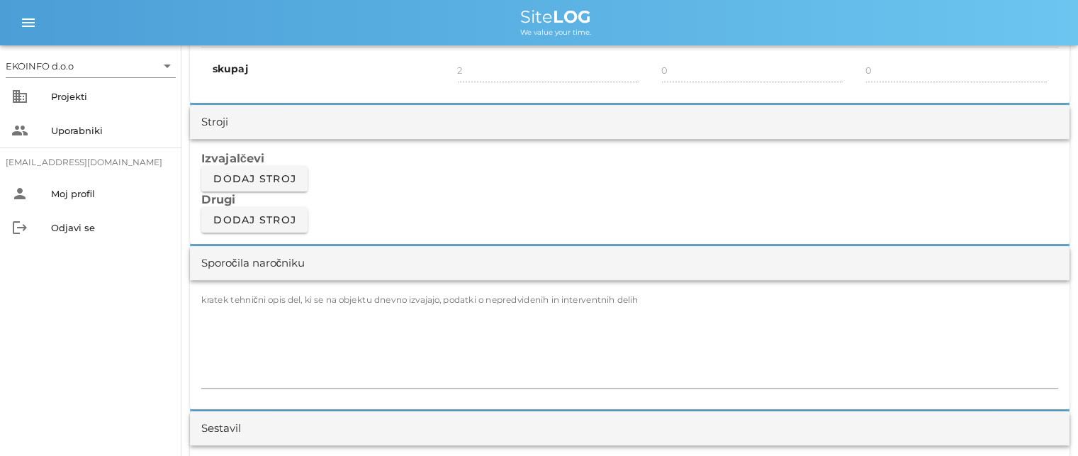
scroll to position [1275, 0]
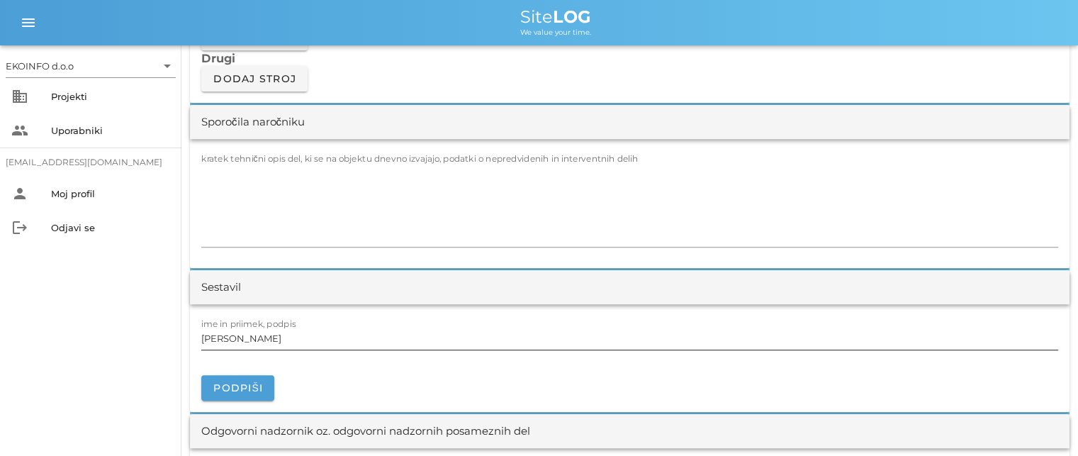
type input "0"
drag, startPoint x: 271, startPoint y: 342, endPoint x: 269, endPoint y: 334, distance: 8.1
click at [271, 341] on input "[PERSON_NAME]" at bounding box center [629, 338] width 857 height 23
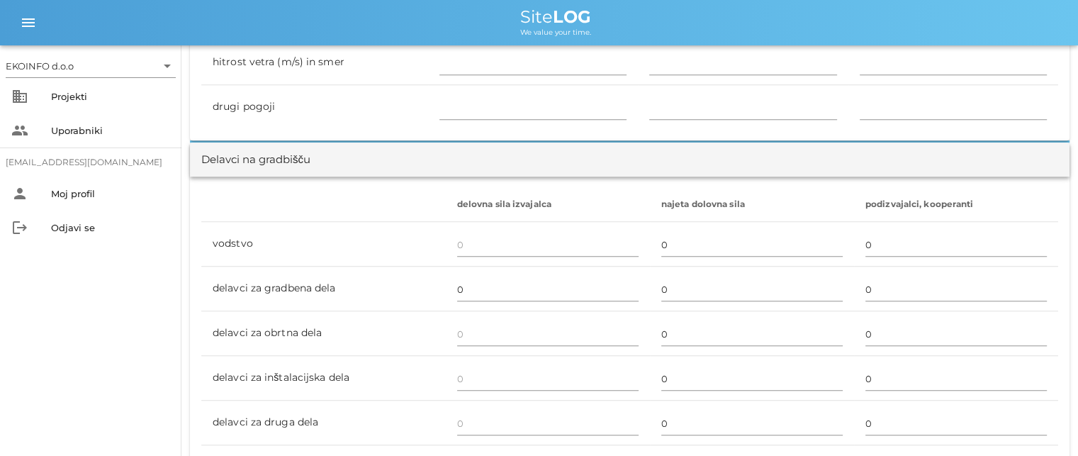
scroll to position [638, 0]
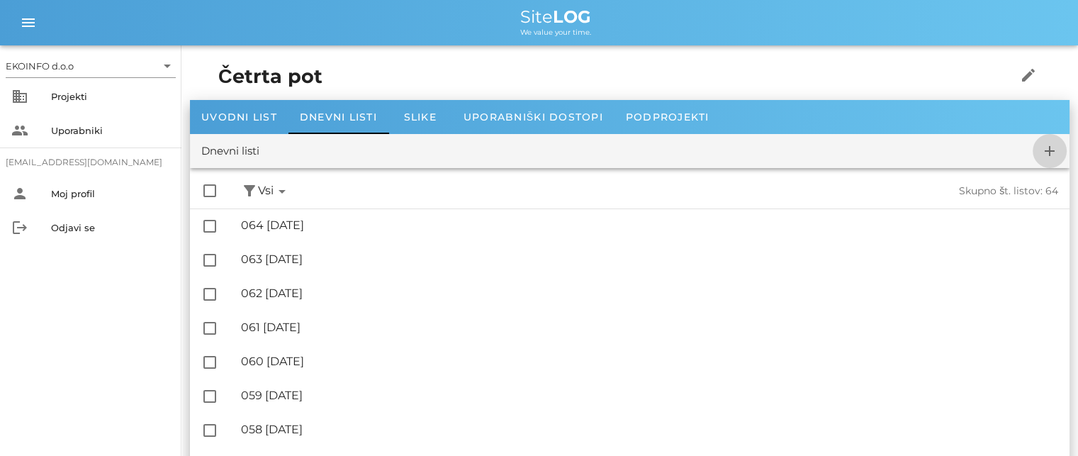
click at [1049, 152] on icon "add" at bounding box center [1049, 150] width 17 height 17
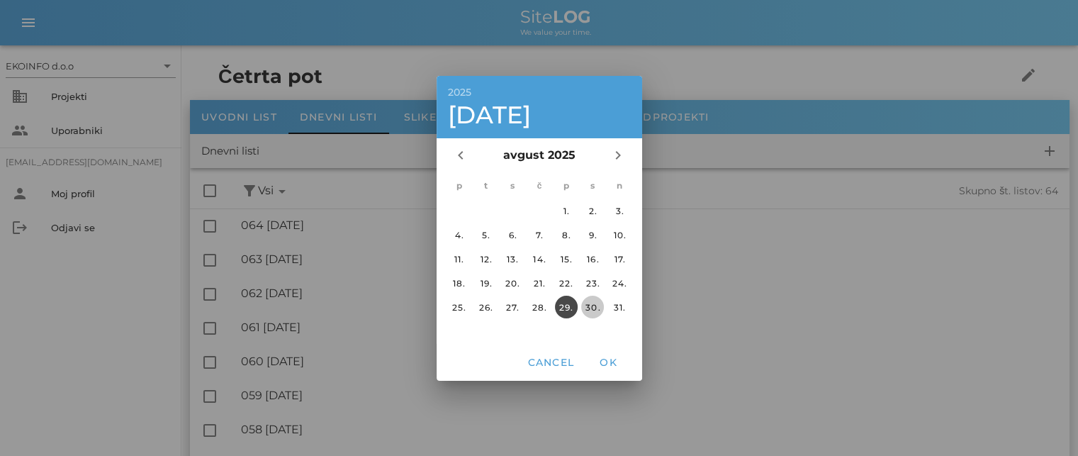
click at [589, 301] on div "30." at bounding box center [592, 306] width 23 height 11
click at [609, 364] on span "OK" at bounding box center [608, 362] width 34 height 13
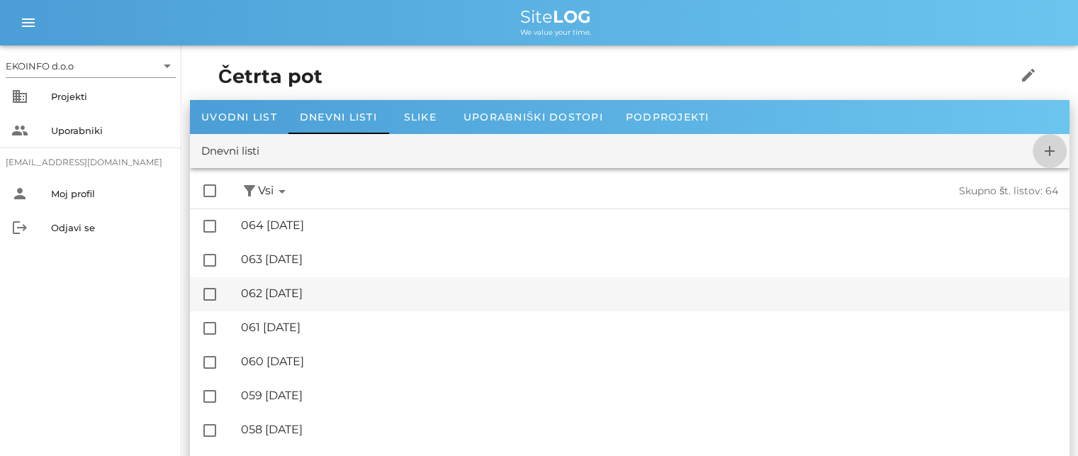
checkbox input "false"
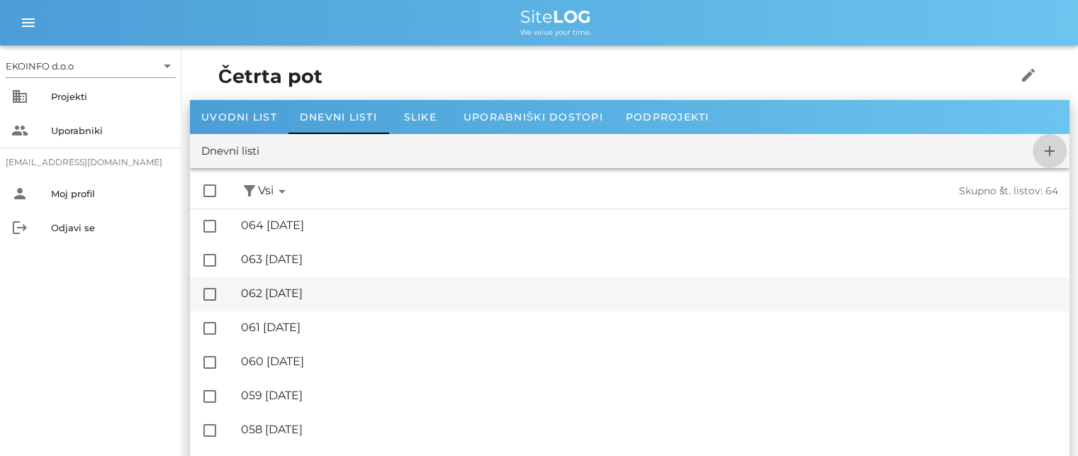
checkbox input "false"
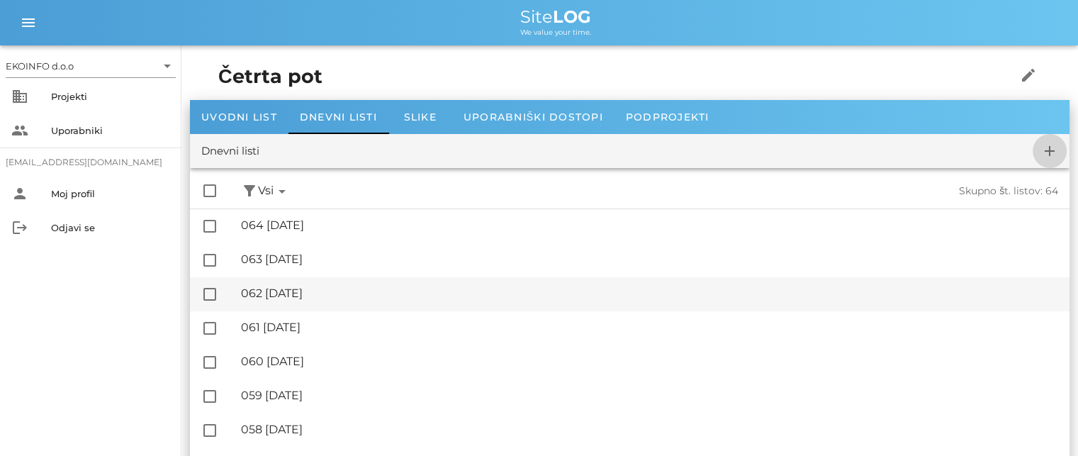
checkbox input "false"
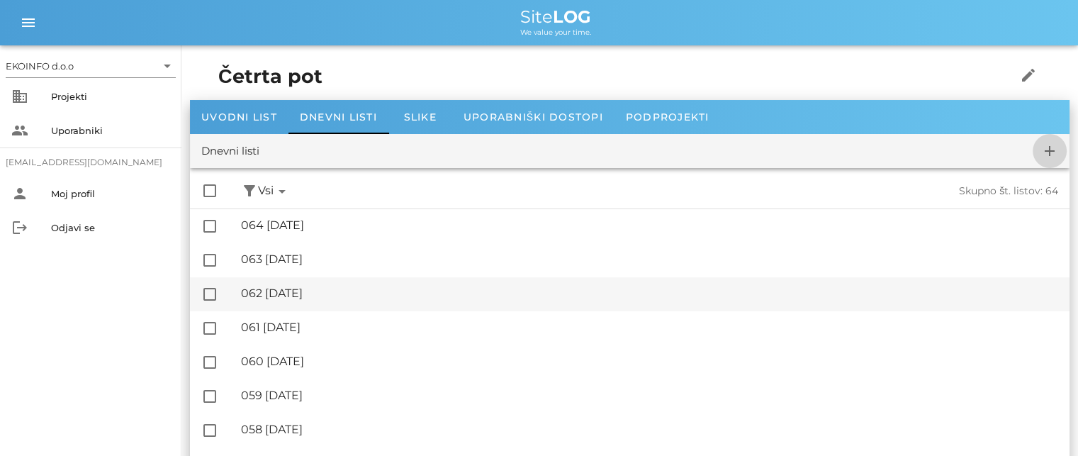
checkbox input "false"
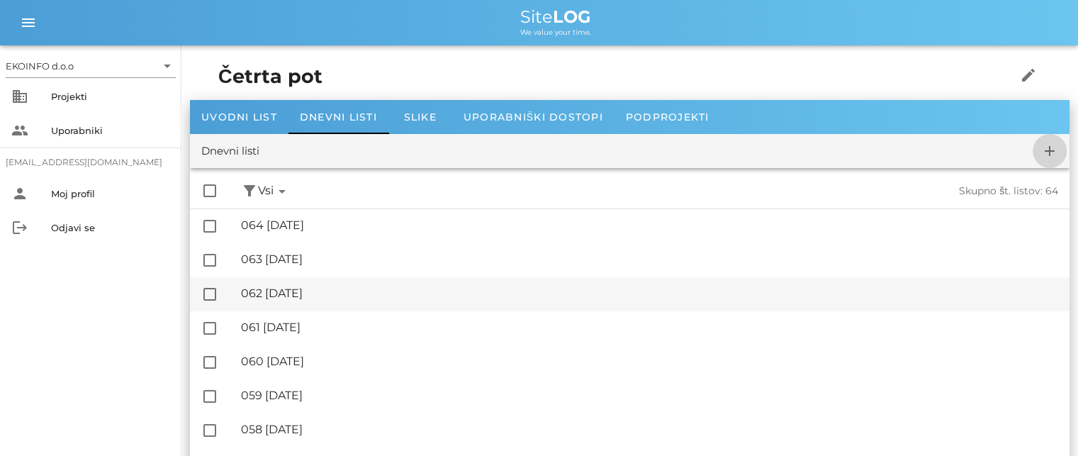
checkbox input "false"
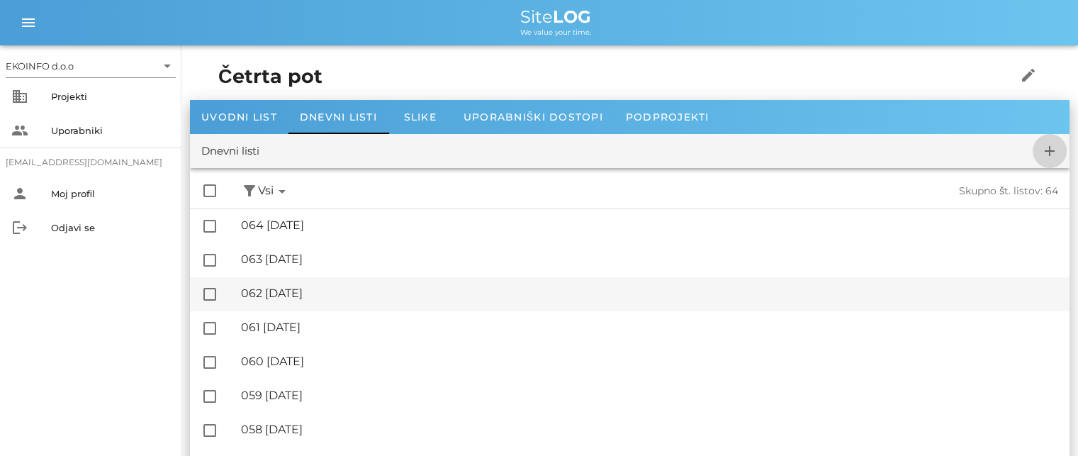
checkbox input "false"
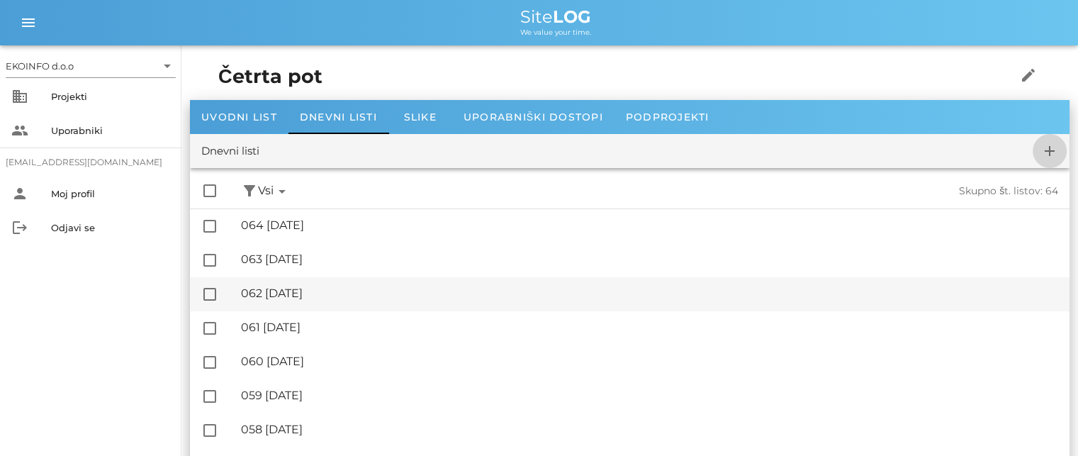
checkbox input "false"
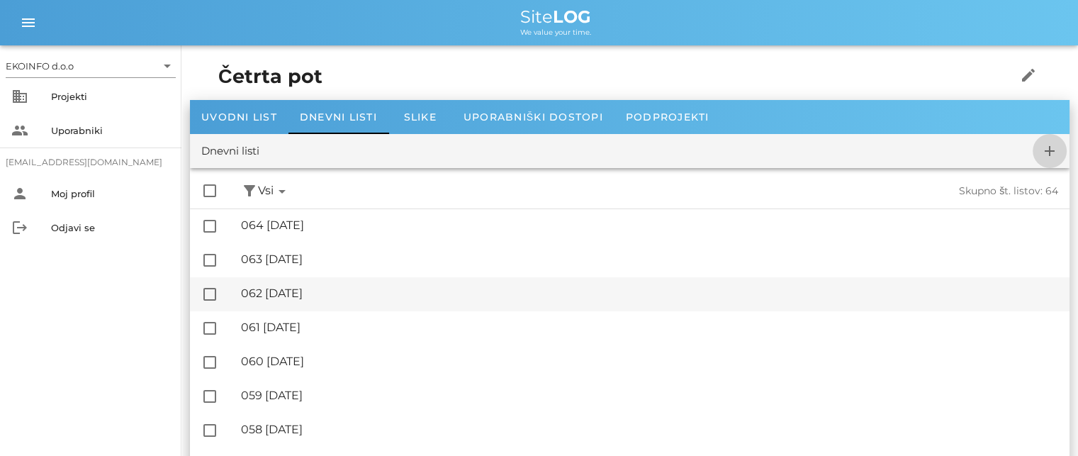
checkbox input "false"
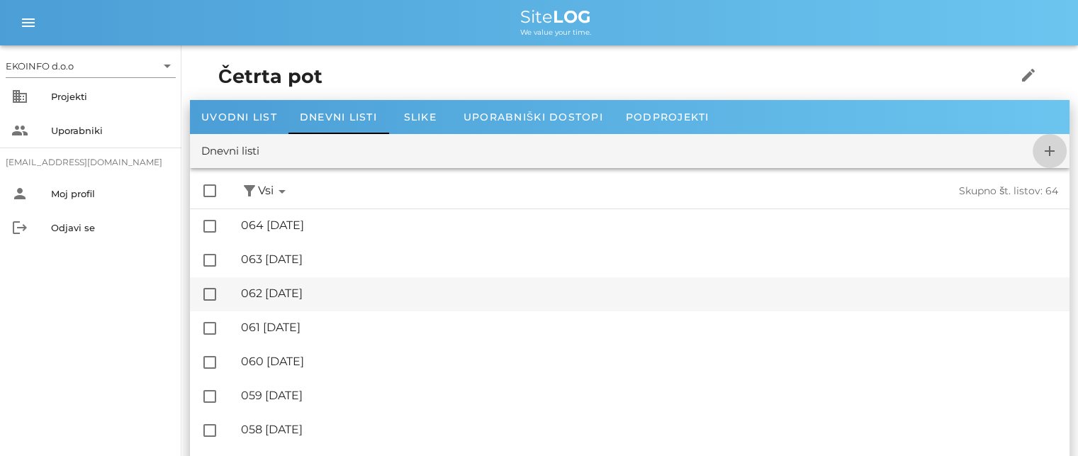
checkbox input "false"
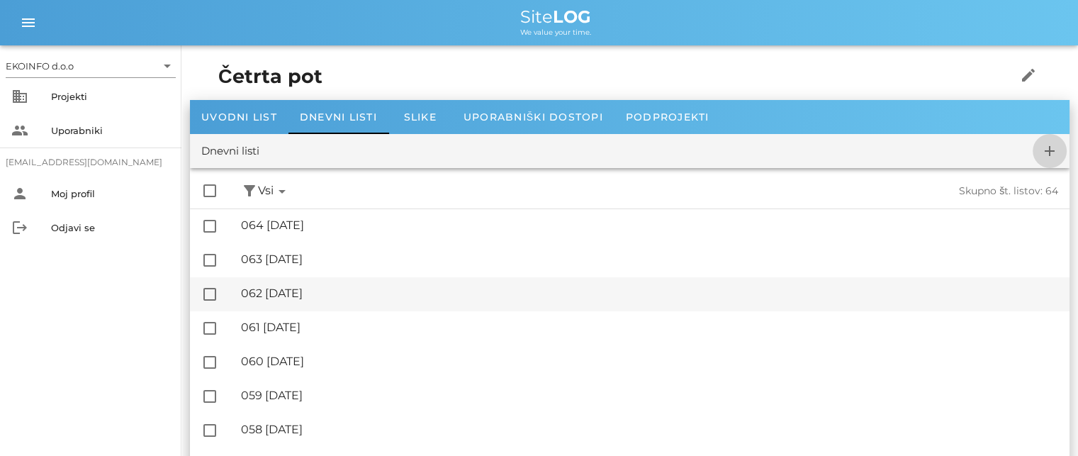
checkbox input "false"
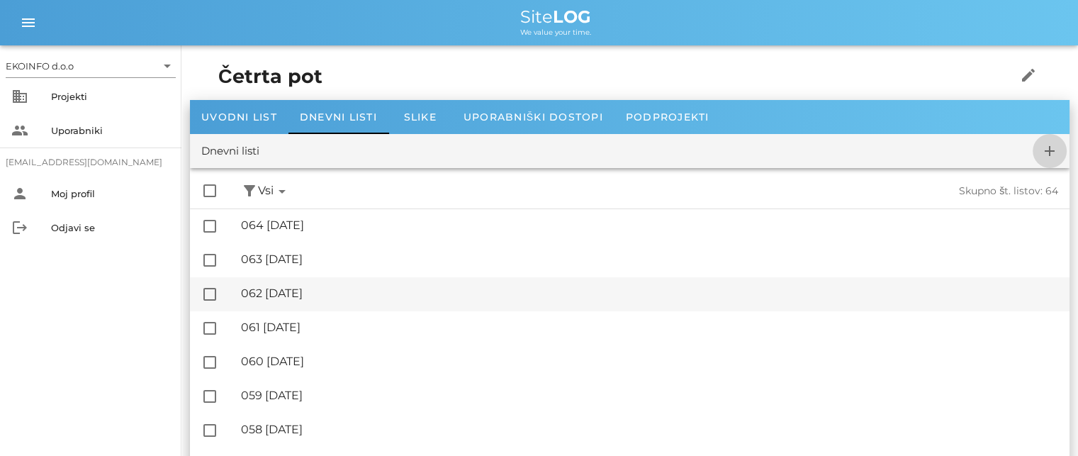
checkbox input "false"
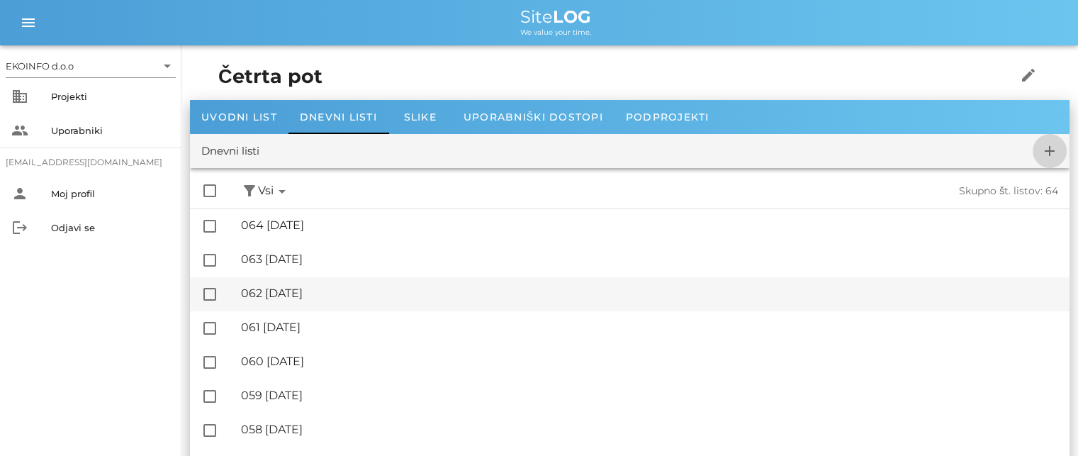
checkbox input "false"
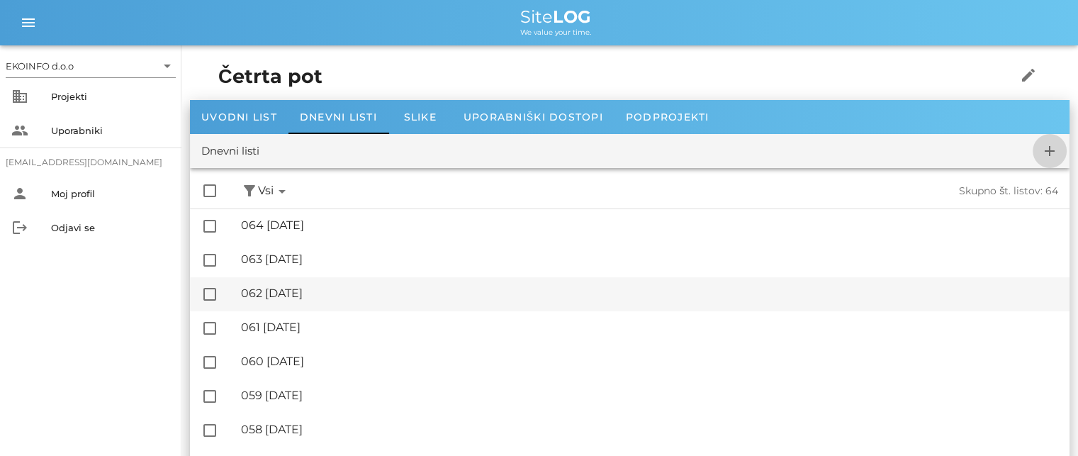
checkbox input "false"
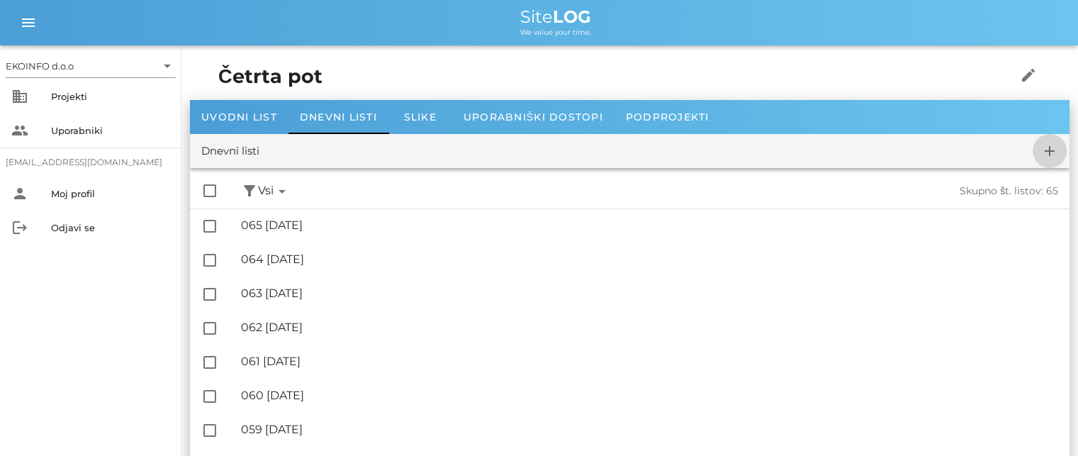
click at [1055, 152] on icon "add" at bounding box center [1049, 150] width 17 height 17
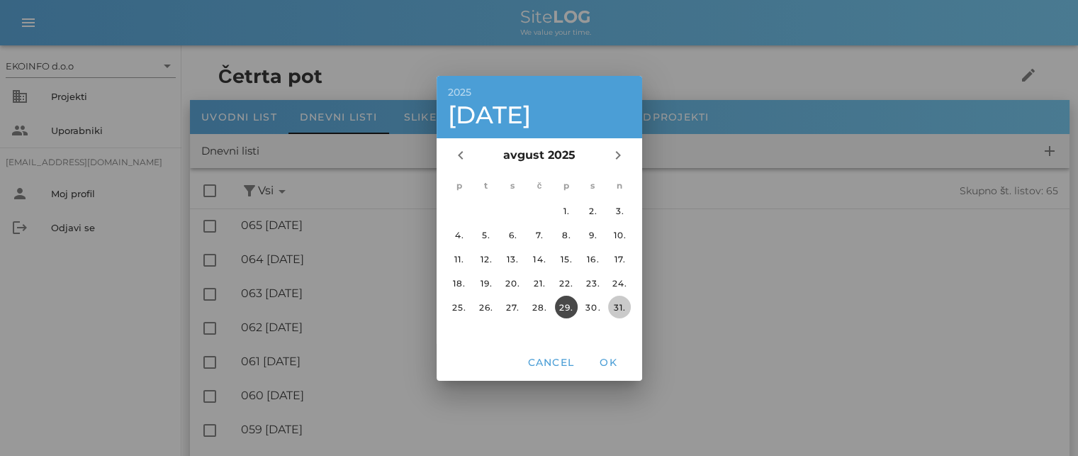
click at [621, 304] on div "31." at bounding box center [619, 306] width 23 height 11
click at [612, 356] on span "OK" at bounding box center [608, 362] width 34 height 13
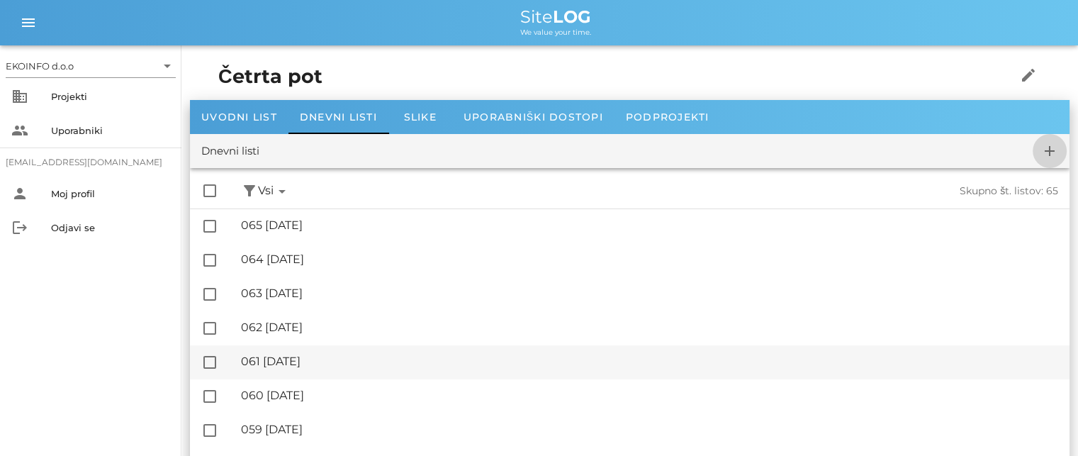
checkbox input "false"
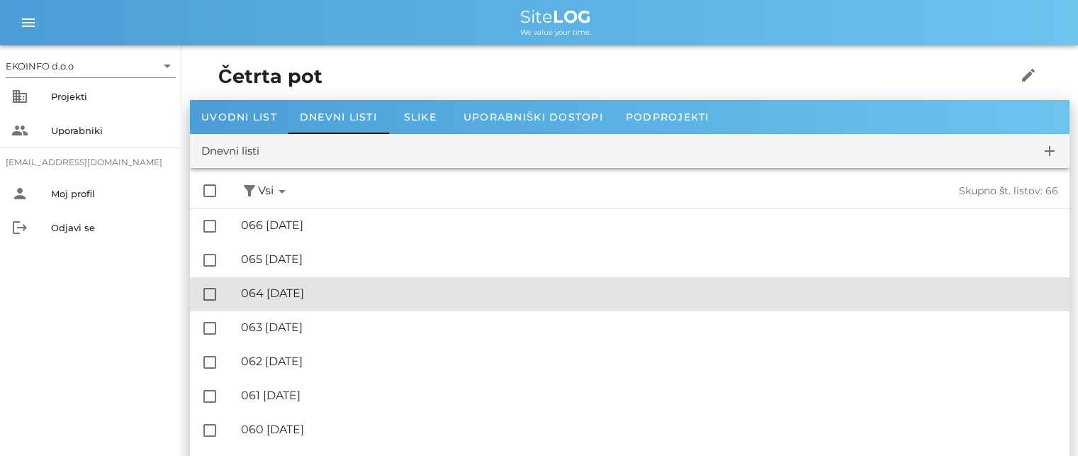
click at [314, 294] on div "🔏 064 [DATE]" at bounding box center [649, 292] width 817 height 13
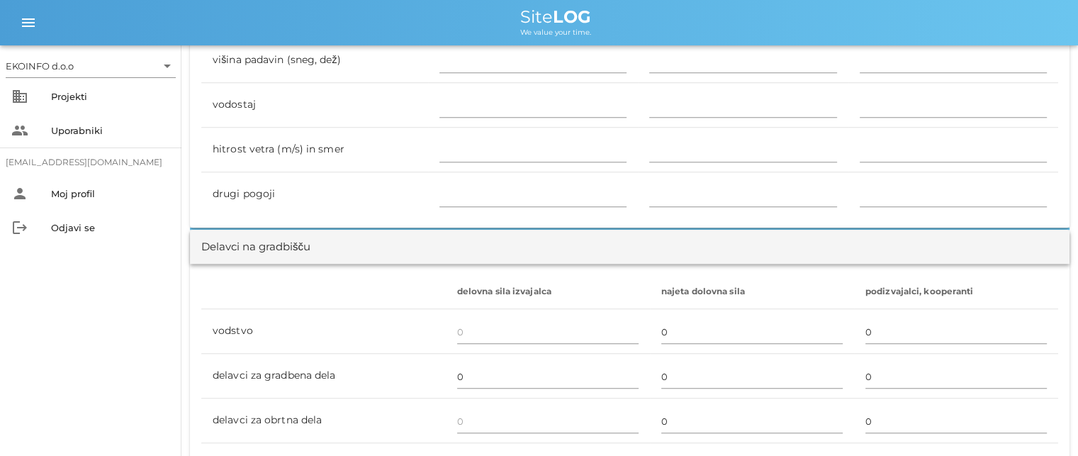
scroll to position [708, 0]
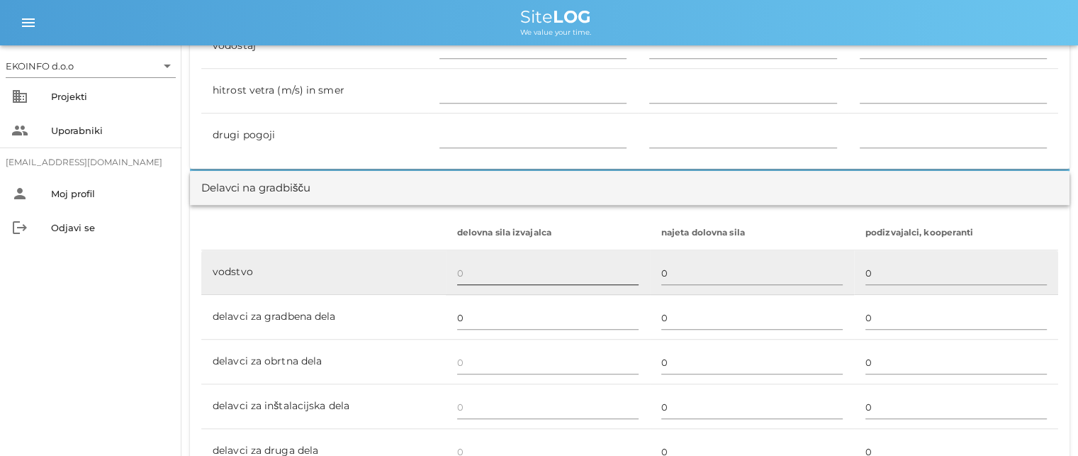
click at [473, 271] on input "text" at bounding box center [547, 272] width 181 height 23
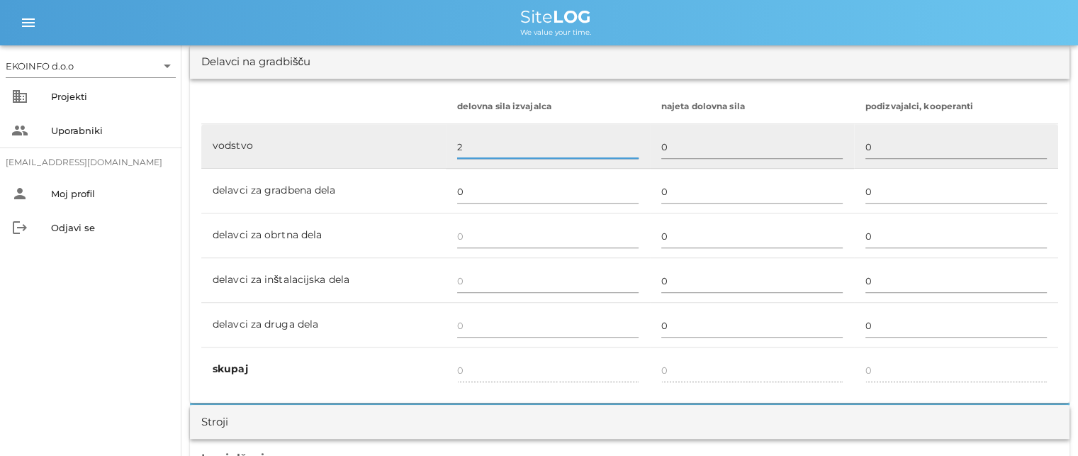
scroll to position [850, 0]
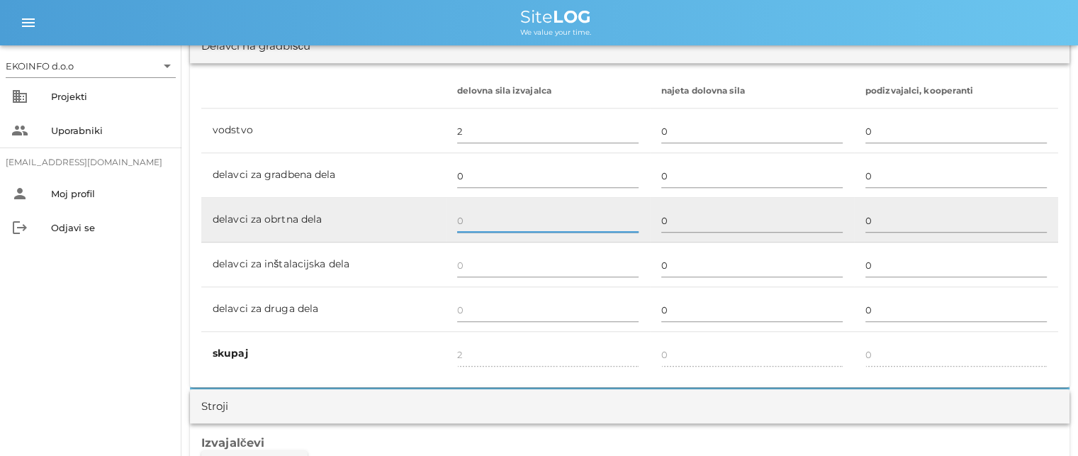
click at [464, 220] on input "text" at bounding box center [547, 220] width 181 height 23
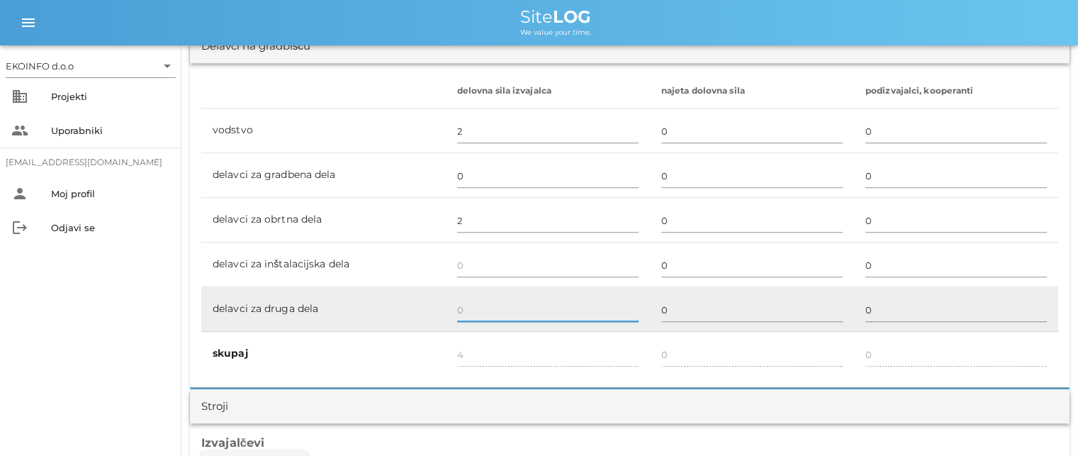
click at [462, 305] on input "text" at bounding box center [547, 309] width 181 height 23
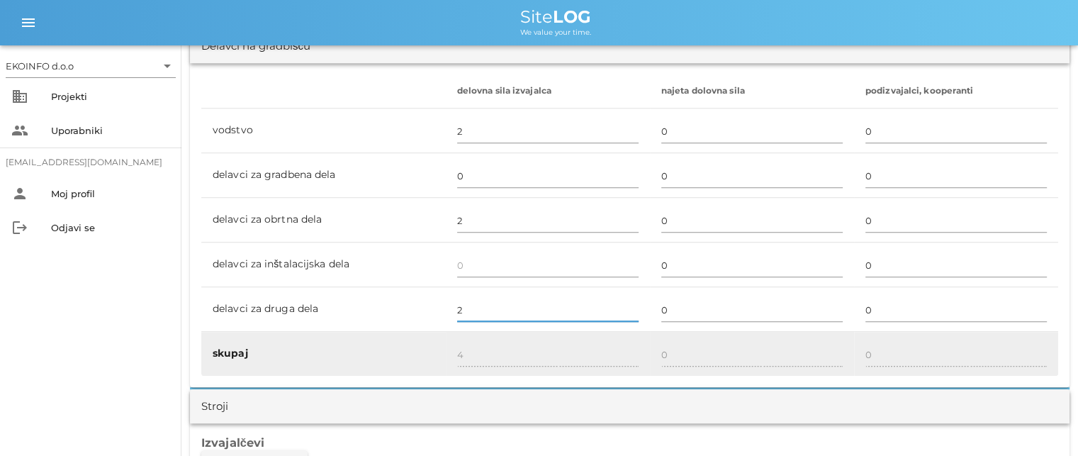
click at [476, 340] on div "4" at bounding box center [547, 354] width 181 height 41
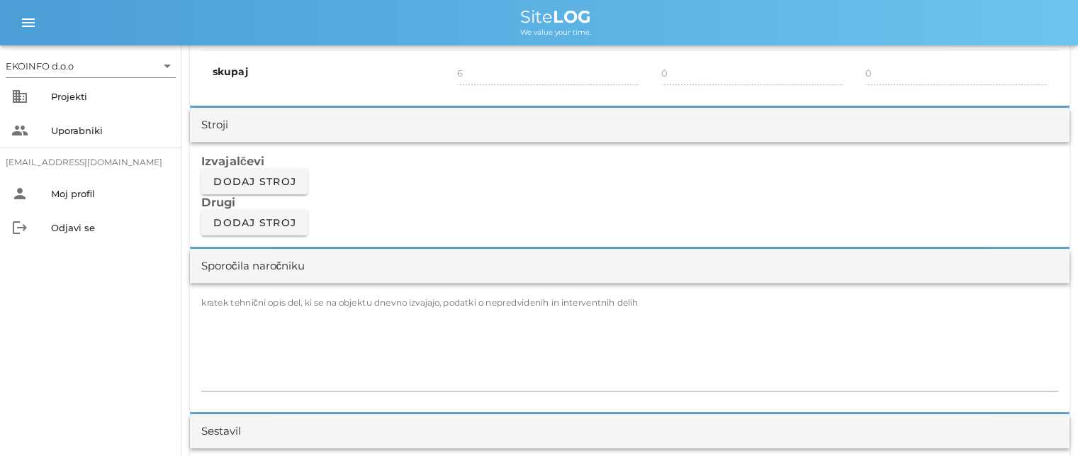
scroll to position [1204, 0]
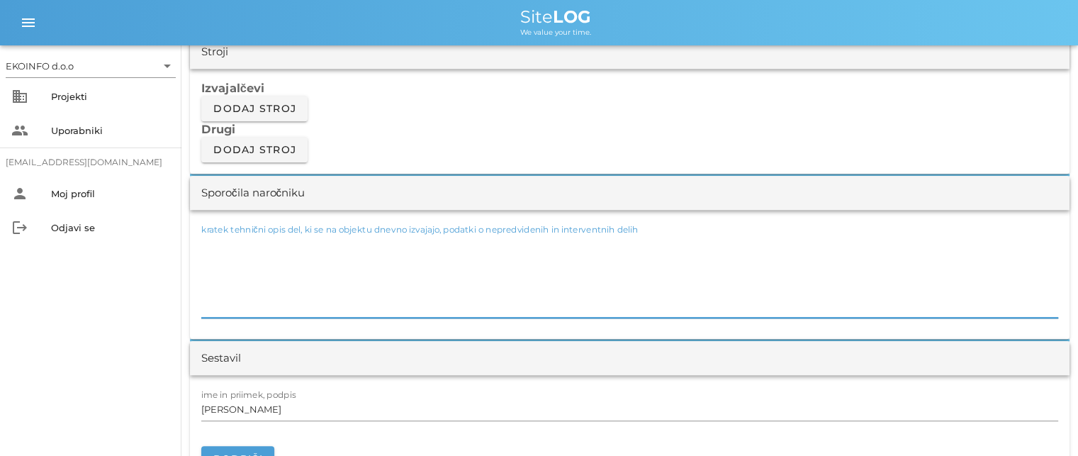
click at [203, 237] on textarea "kratek tehnični opis del, ki se na objektu dnevno izvajajo, podatki o nepredvid…" at bounding box center [629, 274] width 857 height 85
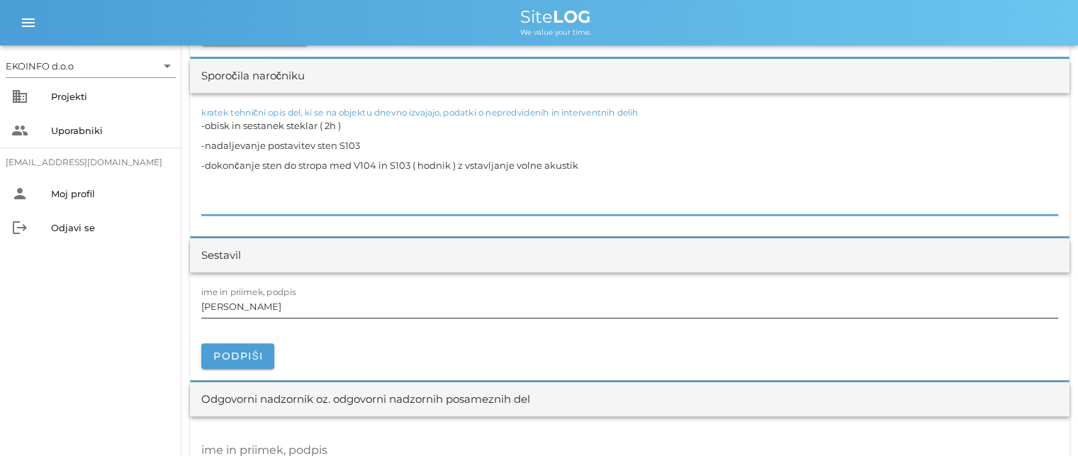
scroll to position [1346, 0]
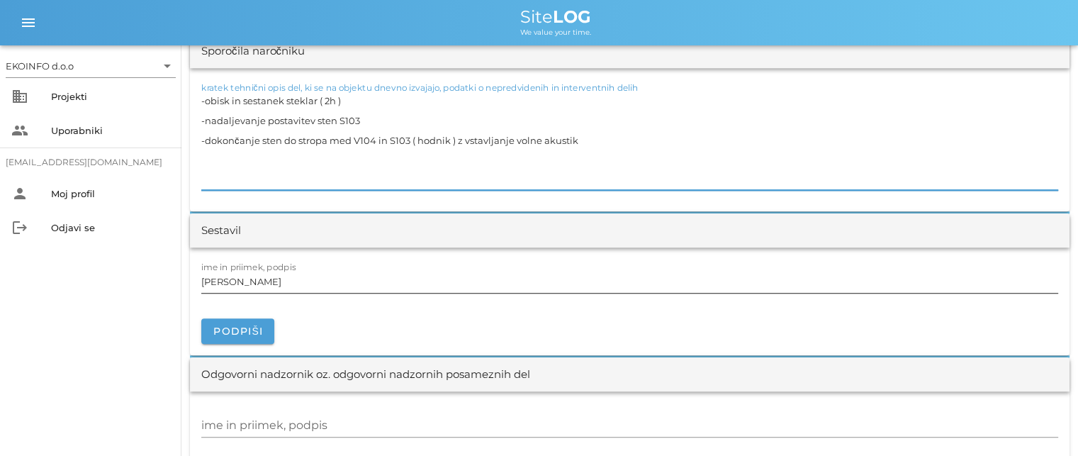
click at [266, 283] on input "[PERSON_NAME]" at bounding box center [629, 281] width 857 height 23
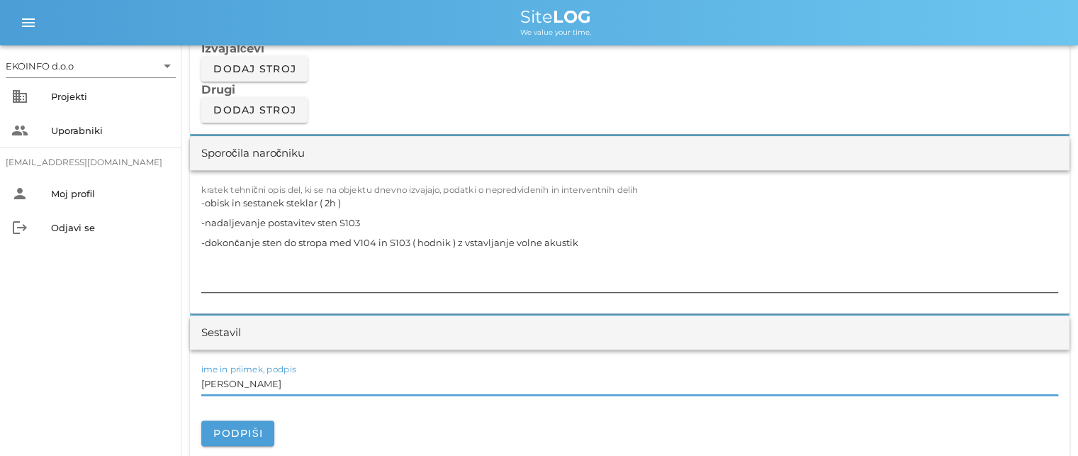
scroll to position [1275, 0]
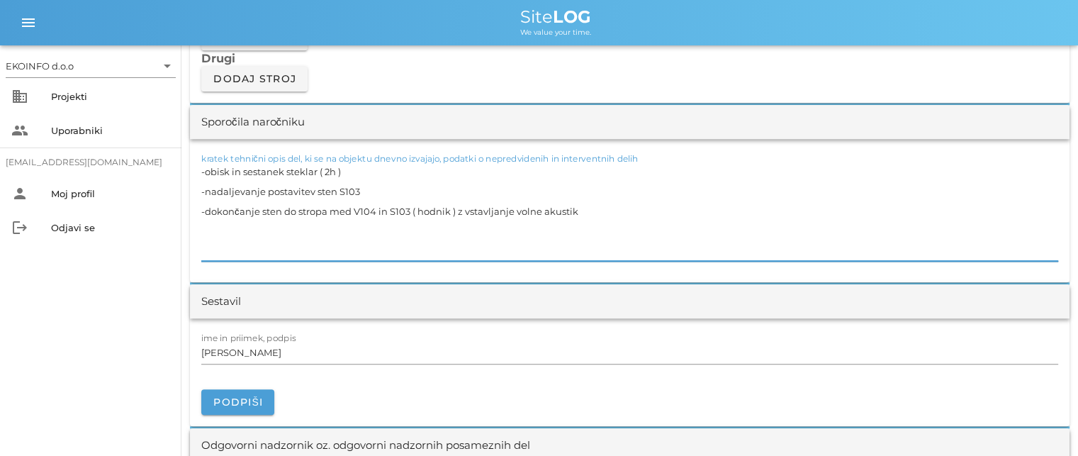
click at [601, 203] on textarea "-obisk in sestanek steklar ( 2h ) -nadaljevanje postavitev sten S103 -dokončanj…" at bounding box center [629, 211] width 857 height 99
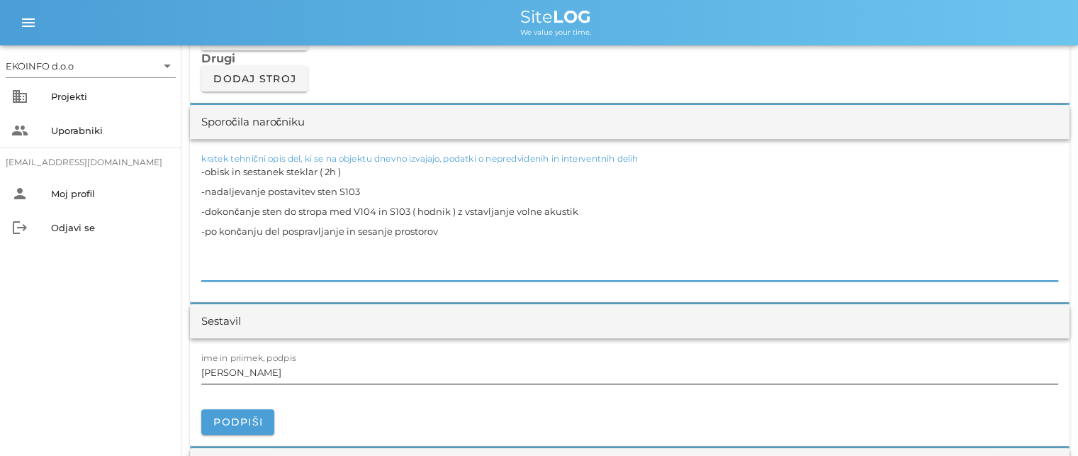
click at [275, 376] on input "[PERSON_NAME]" at bounding box center [629, 372] width 857 height 23
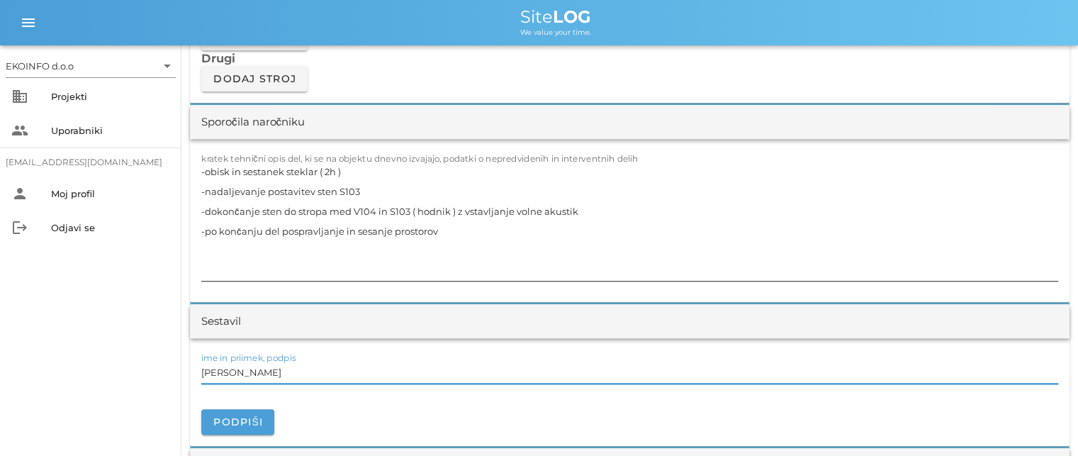
click at [261, 233] on textarea "-obisk in sestanek steklar ( 2h ) -nadaljevanje postavitev sten S103 -dokončanj…" at bounding box center [629, 221] width 857 height 119
click at [265, 375] on input "[PERSON_NAME]" at bounding box center [629, 372] width 857 height 23
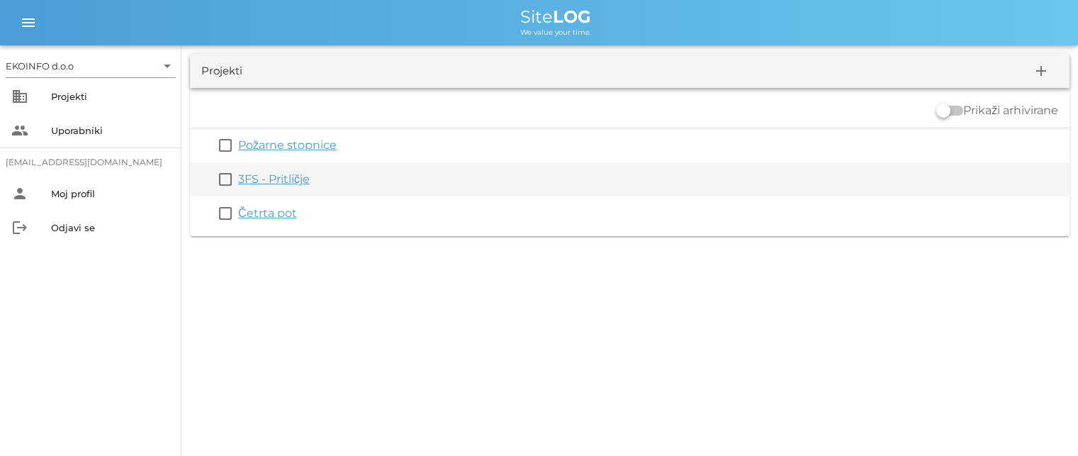
click at [247, 186] on div "3FS - Pritličje" at bounding box center [650, 179] width 825 height 17
click at [264, 183] on link "3FS - Pritličje" at bounding box center [274, 178] width 72 height 13
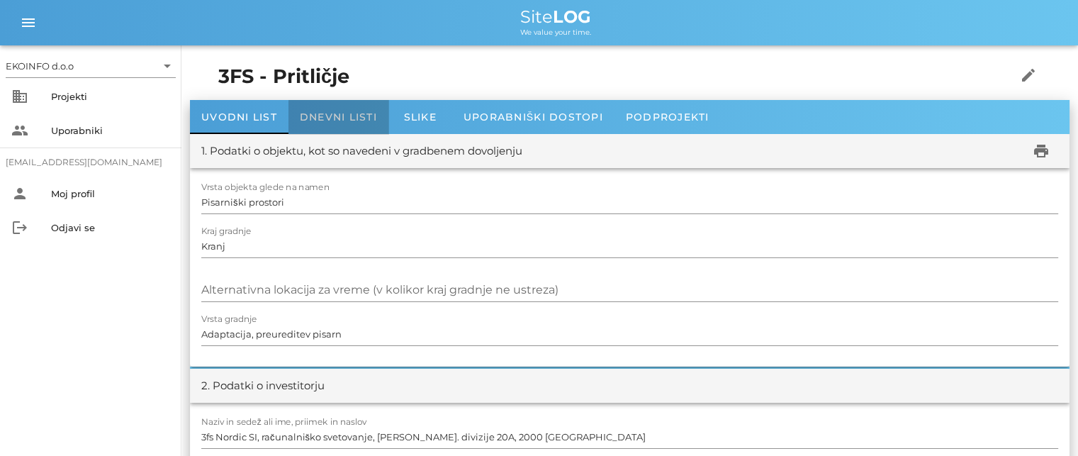
drag, startPoint x: 322, startPoint y: 121, endPoint x: 323, endPoint y: 135, distance: 14.2
click at [322, 121] on span "Dnevni listi" at bounding box center [338, 117] width 77 height 13
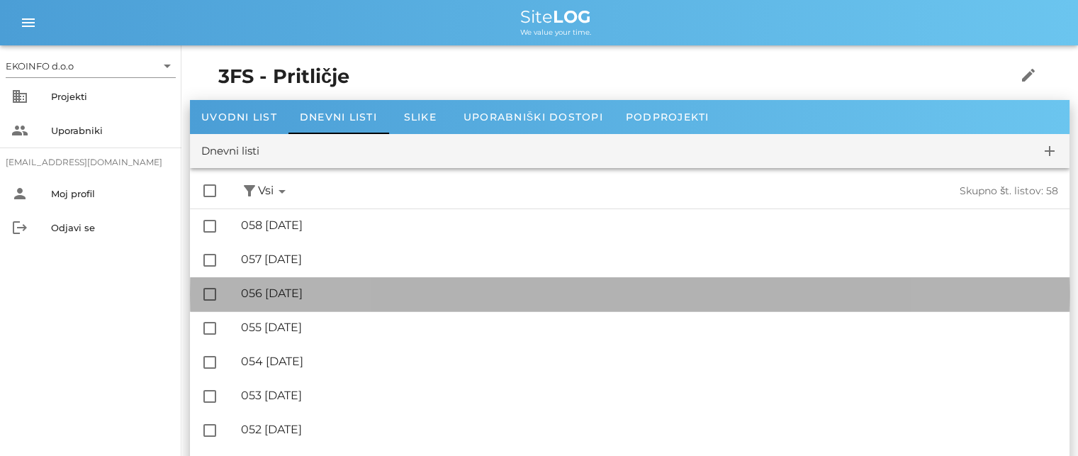
click at [315, 293] on div "🔏 056 [DATE]" at bounding box center [649, 292] width 817 height 13
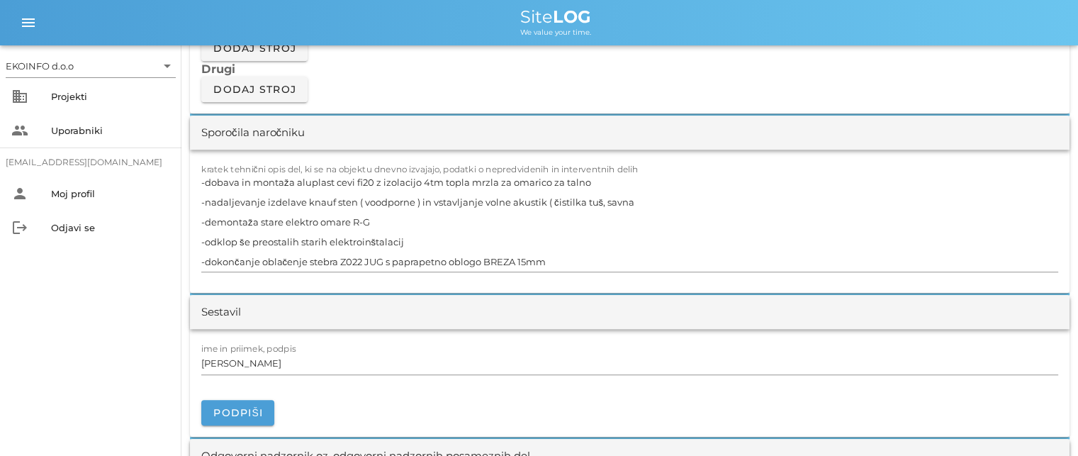
scroll to position [1275, 0]
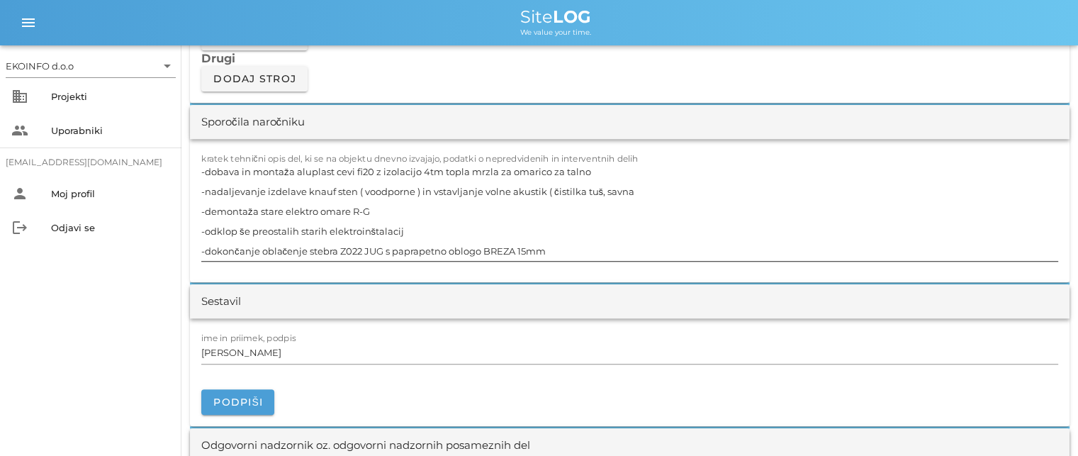
click at [558, 246] on textarea "-dobava in montaža aluplast cevi fi20 z izolacijo 4tm topla mrzla za omarico za…" at bounding box center [629, 211] width 857 height 99
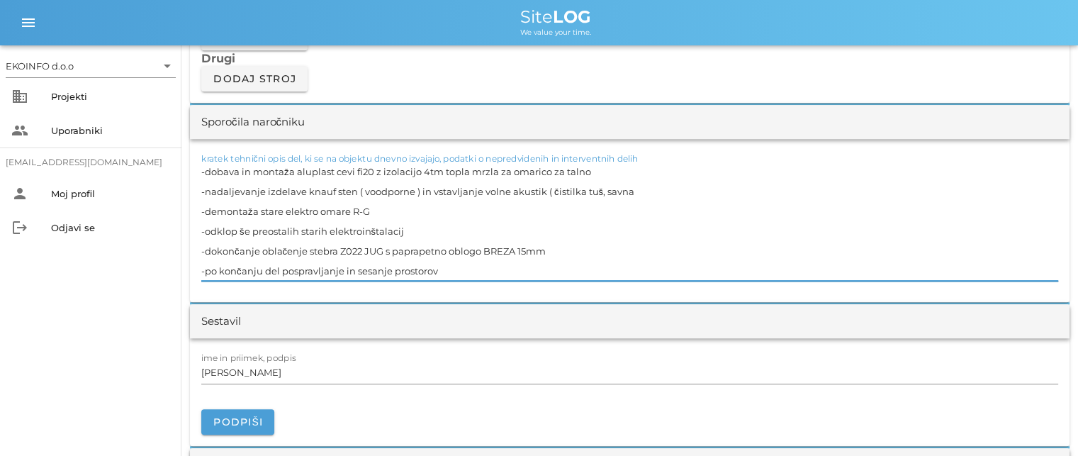
click at [411, 248] on textarea "-dobava in montaža aluplast cevi fi20 z izolacijo 4tm topla mrzla za omarico za…" at bounding box center [629, 221] width 857 height 119
click at [419, 247] on textarea "-dobava in montaža aluplast cevi fi20 z izolacijo 4tm topla mrzla za omarico za…" at bounding box center [629, 221] width 857 height 119
click at [378, 230] on textarea "-dobava in montaža aluplast cevi fi20 z izolacijo 4tm topla mrzla za omarico za…" at bounding box center [629, 221] width 857 height 119
click at [415, 268] on textarea "-dobava in montaža aluplast cevi fi20 z izolacijo 4tm topla mrzla za omarico za…" at bounding box center [629, 221] width 857 height 119
click at [351, 227] on textarea "-dobava in montaža aluplast cevi fi20 z izolacijo 4tm topla mrzla za omarico za…" at bounding box center [629, 221] width 857 height 119
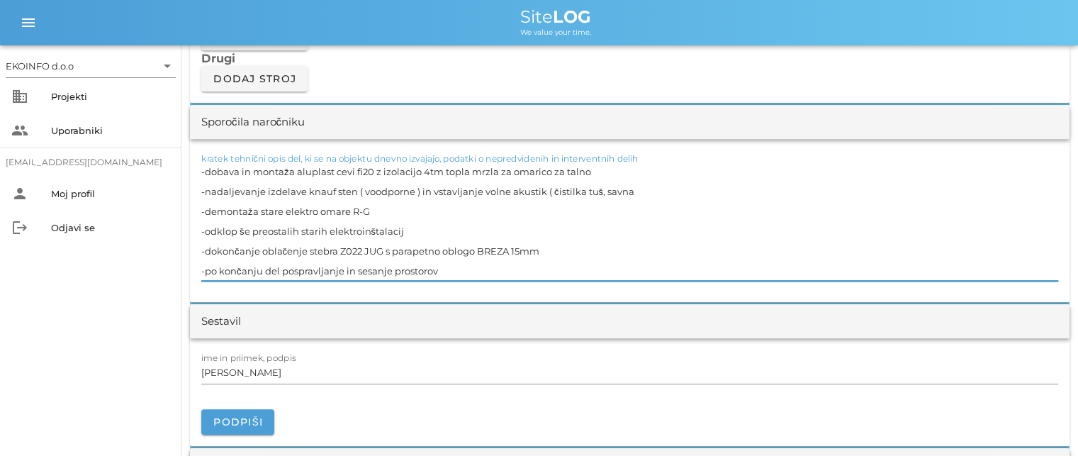
click at [377, 269] on textarea "-dobava in montaža aluplast cevi fi20 z izolacijo 4tm topla mrzla za omarico za…" at bounding box center [629, 221] width 857 height 119
click at [441, 249] on textarea "-dobava in montaža aluplast cevi fi20 z izolacijo 4tm topla mrzla za omarico za…" at bounding box center [629, 221] width 857 height 119
click at [316, 217] on textarea "-dobava in montaža aluplast cevi fi20 z izolacijo 4tm topla mrzla za omarico za…" at bounding box center [629, 221] width 857 height 119
click at [326, 236] on textarea "-dobava in montaža aluplast cevi fi20 z izolacijo 4tm topla mrzla za omarico za…" at bounding box center [629, 221] width 857 height 119
click at [334, 246] on textarea "-dobava in montaža aluplast cevi fi20 z izolacijo 4tm topla mrzla za omarico za…" at bounding box center [629, 221] width 857 height 119
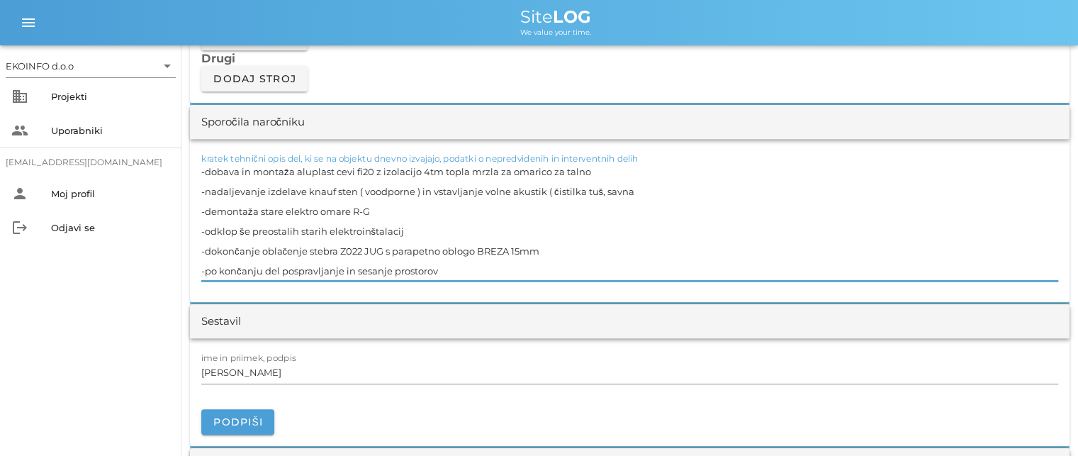
click at [335, 266] on textarea "-dobava in montaža aluplast cevi fi20 z izolacijo 4tm topla mrzla za omarico za…" at bounding box center [629, 221] width 857 height 119
click at [357, 267] on textarea "-dobava in montaža aluplast cevi fi20 z izolacijo 4tm topla mrzla za omarico za…" at bounding box center [629, 221] width 857 height 119
click at [351, 210] on textarea "-dobava in montaža aluplast cevi fi20 z izolacijo 4tm topla mrzla za omarico za…" at bounding box center [629, 221] width 857 height 119
click at [270, 371] on input "[PERSON_NAME]" at bounding box center [629, 372] width 857 height 23
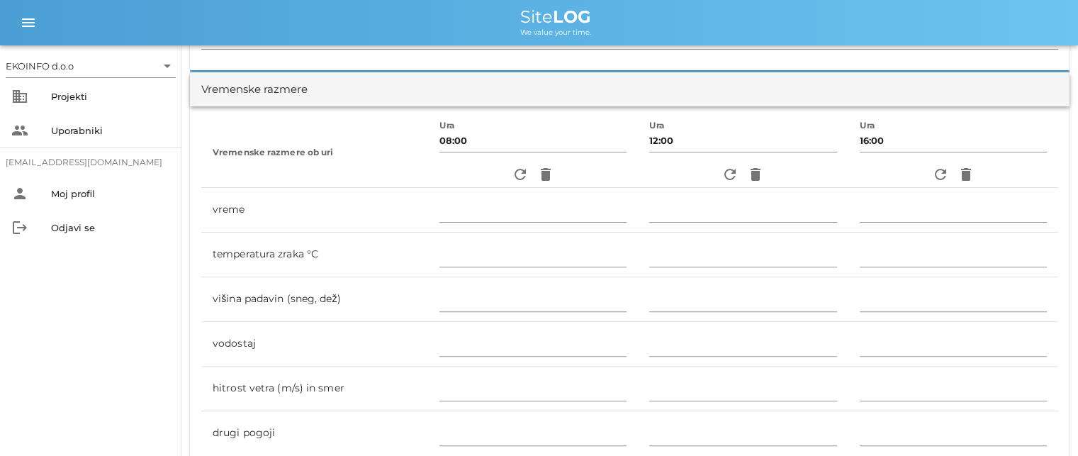
scroll to position [354, 0]
